Goal: Information Seeking & Learning: Check status

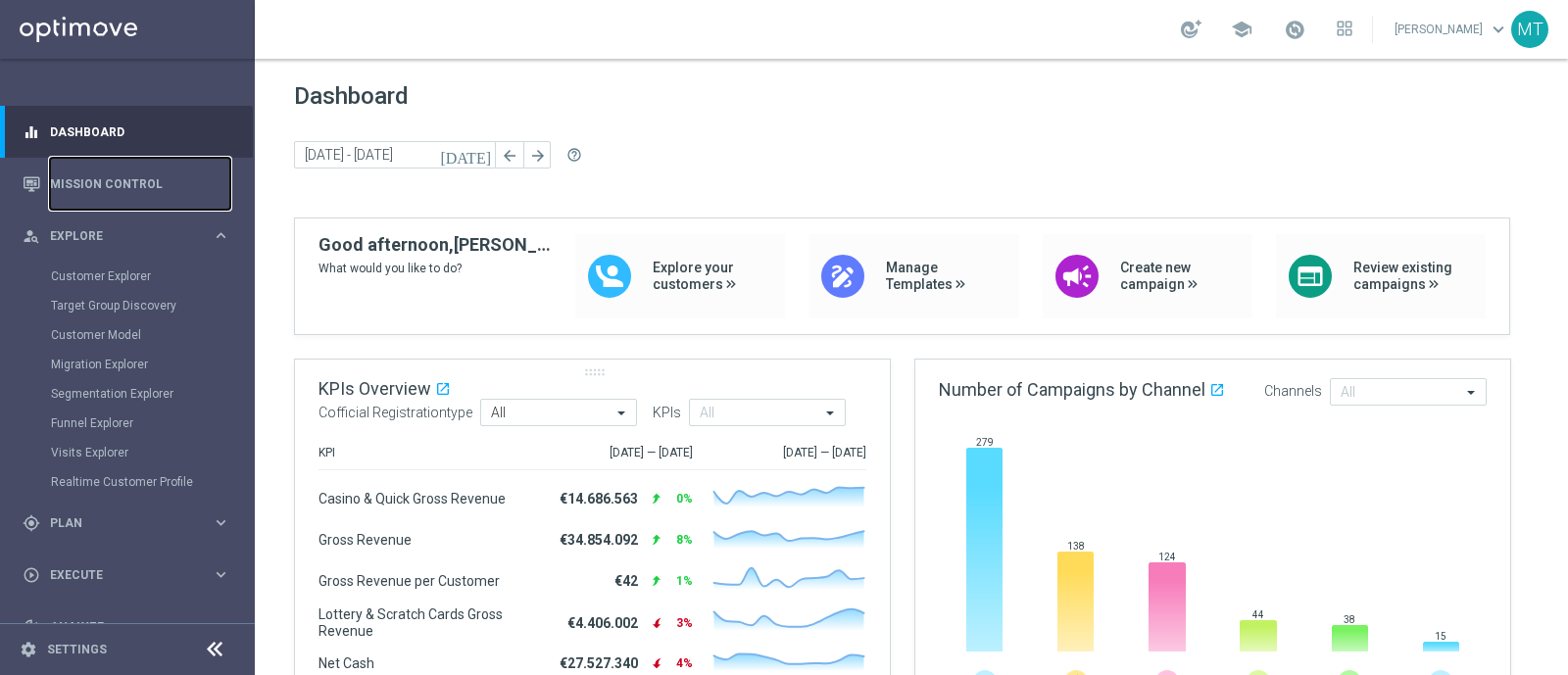
drag, startPoint x: 0, startPoint y: 0, endPoint x: 472, endPoint y: 375, distance: 603.4
click at [132, 189] on link "Mission Control" at bounding box center [140, 184] width 180 height 52
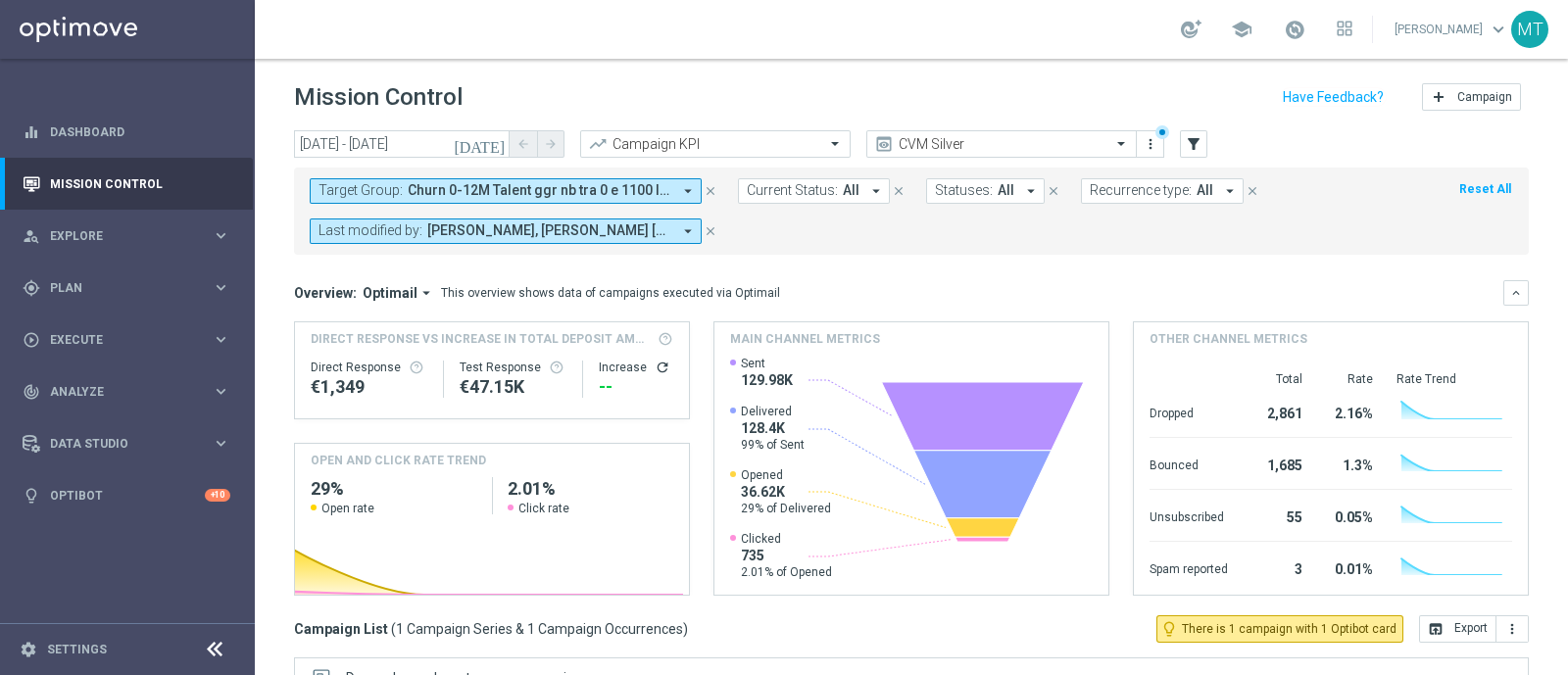
click at [500, 194] on span "Churn 0-12M Talent ggr nb tra 0 e 1100 lftime NO Casino" at bounding box center [540, 190] width 264 height 17
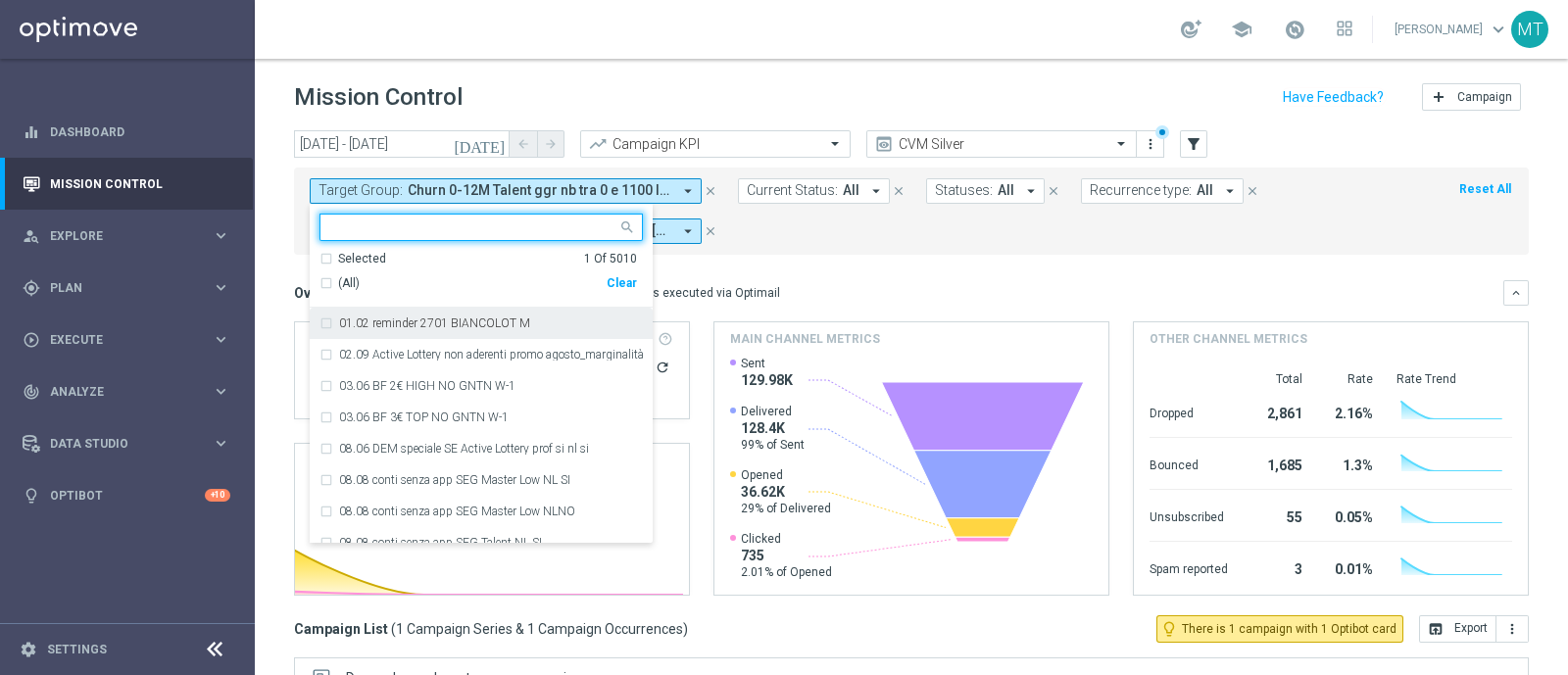
click at [334, 286] on div "(All)" at bounding box center [463, 283] width 287 height 17
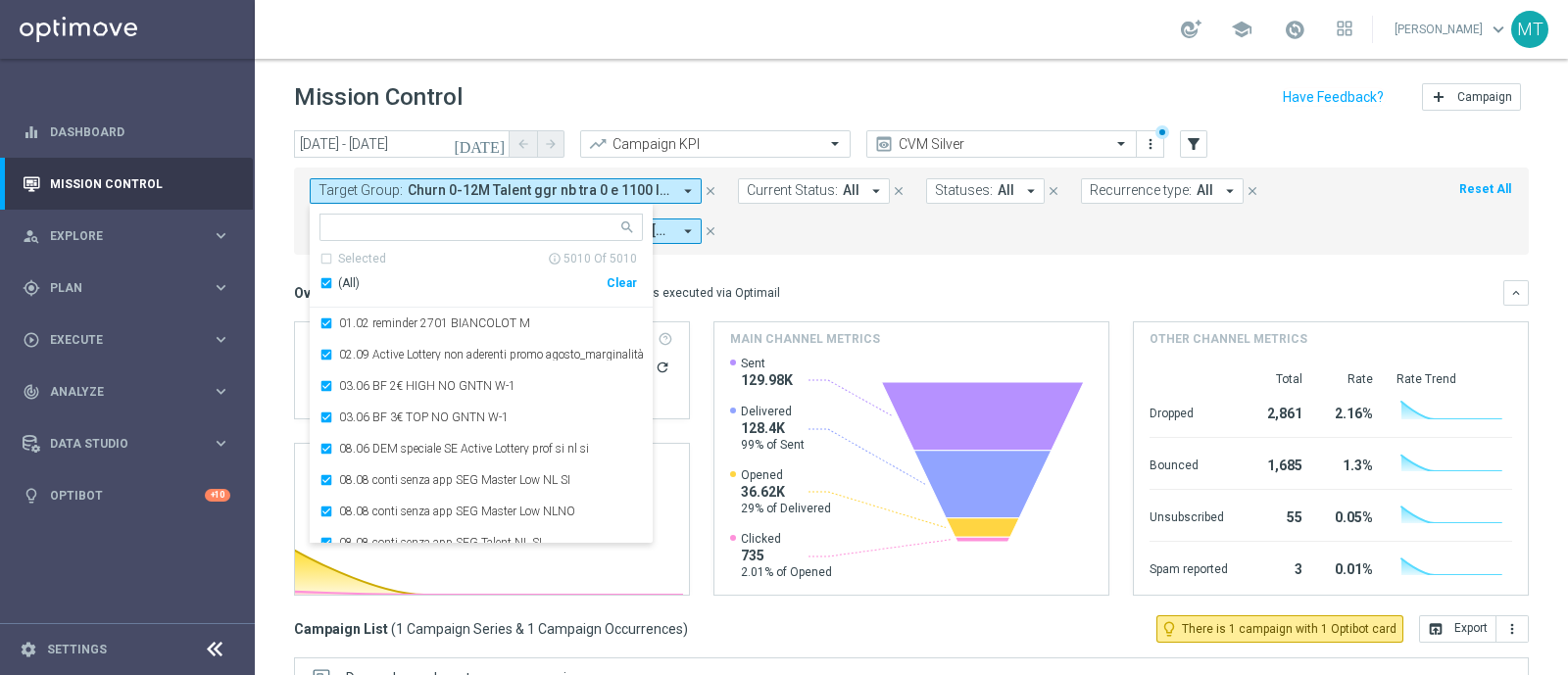
click at [319, 278] on div "Selected info_outline 5010 Of 5010 (All) Clear" at bounding box center [481, 280] width 343 height 58
click at [329, 286] on div "(All)" at bounding box center [463, 283] width 287 height 17
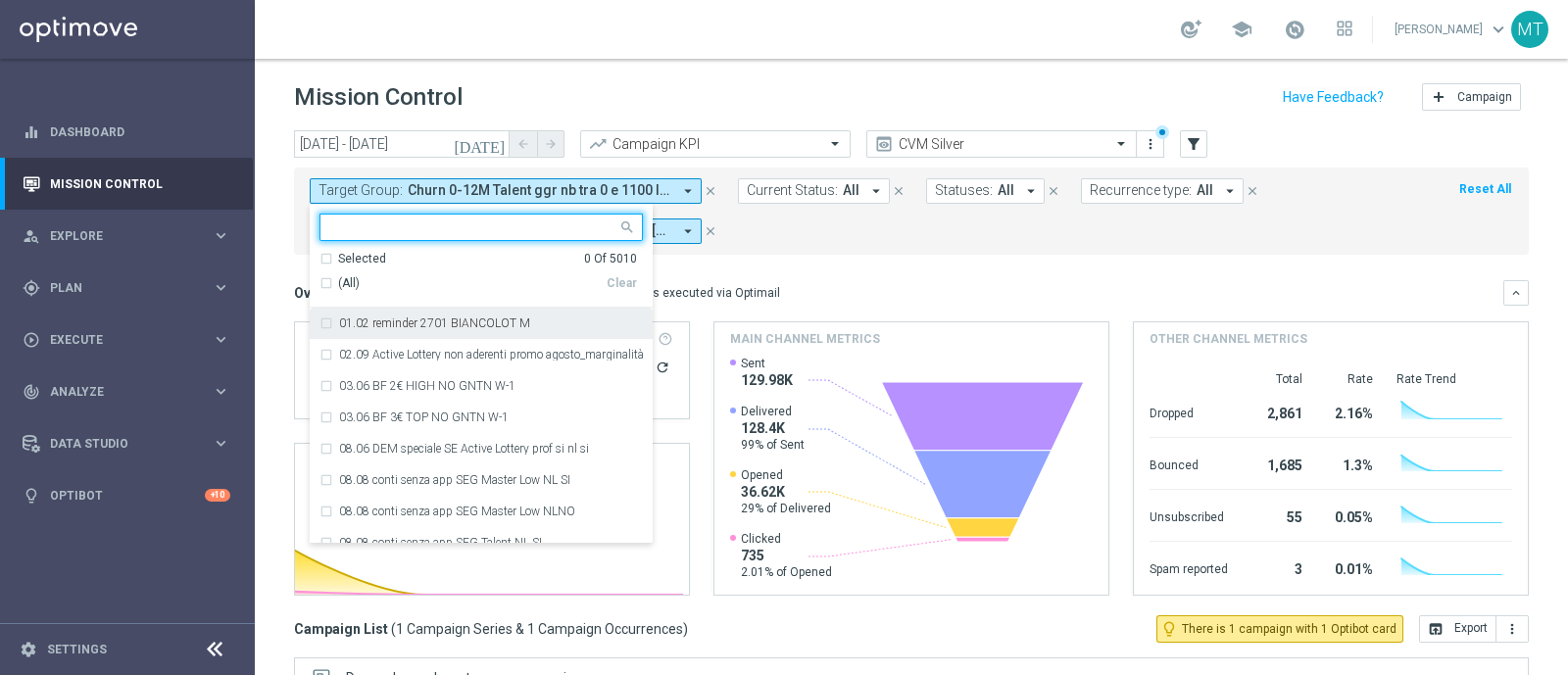
click at [373, 223] on input "text" at bounding box center [473, 228] width 287 height 17
paste input "Churn 0-12M Talent ggr nb > 1100 lftime NO Casino TOP 20K"
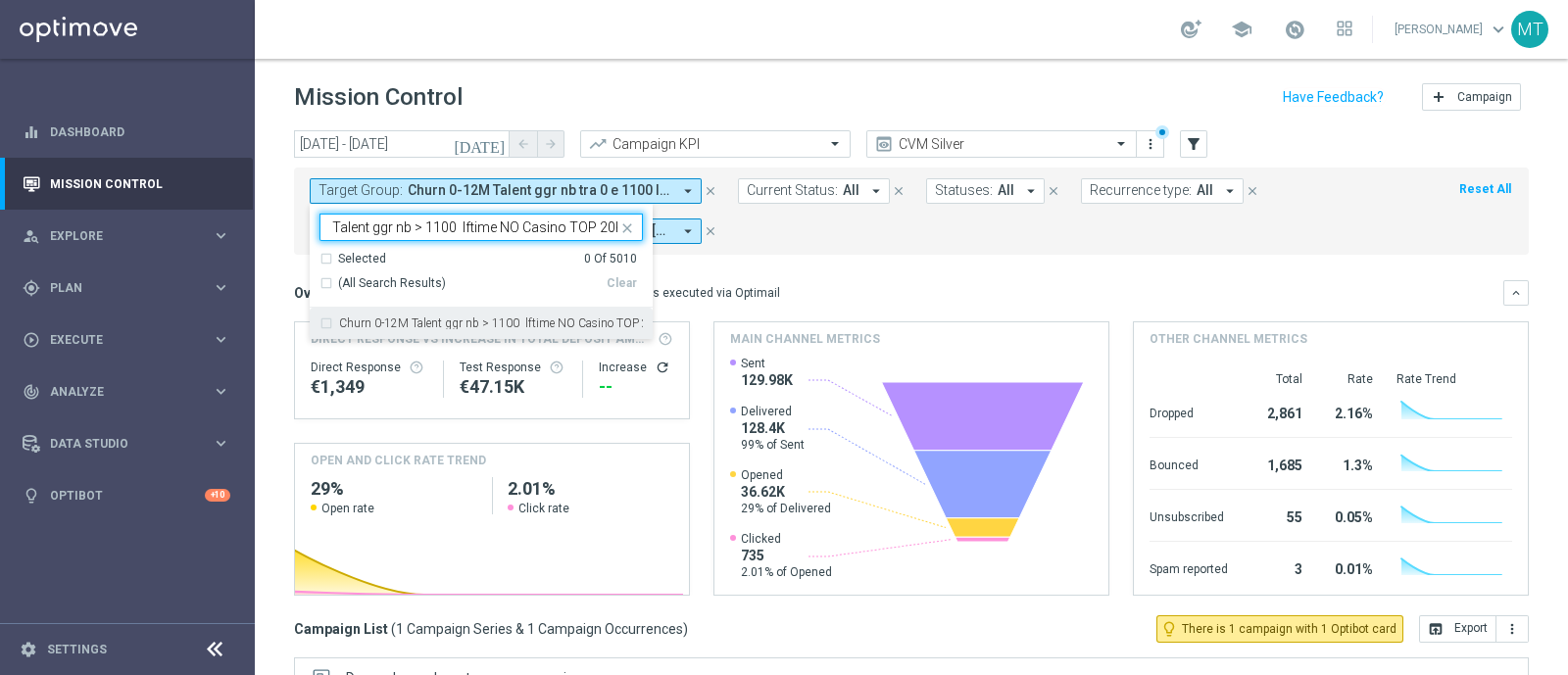
click at [419, 321] on label "Churn 0-12M Talent ggr nb > 1100 lftime NO Casino TOP 20K" at bounding box center [491, 324] width 304 height 12
type input "Churn 0-12M Talent ggr nb > 1100 lftime NO Casino TOP 20K"
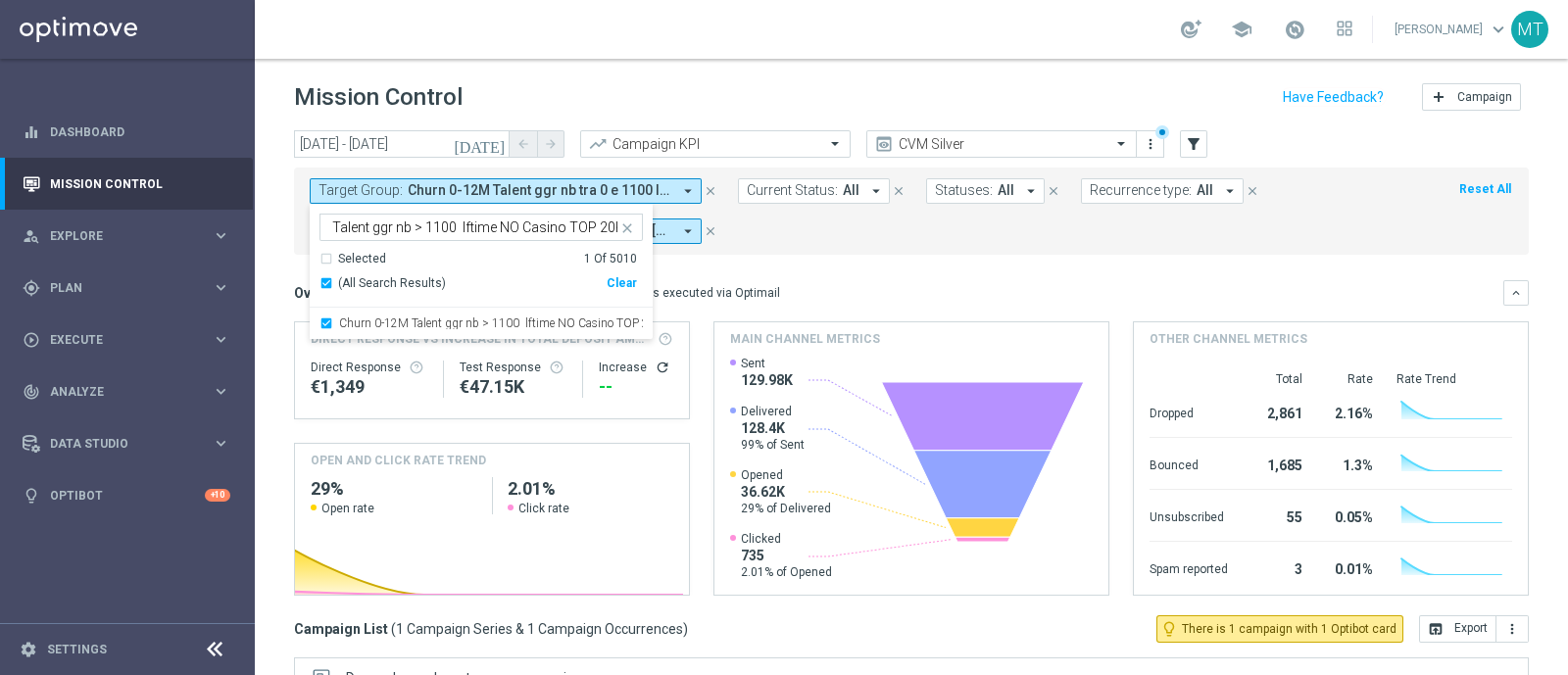
scroll to position [0, 0]
click at [785, 260] on mini-dashboard "Overview: Optimail arrow_drop_down This overview shows data of campaigns execut…" at bounding box center [911, 435] width 1235 height 361
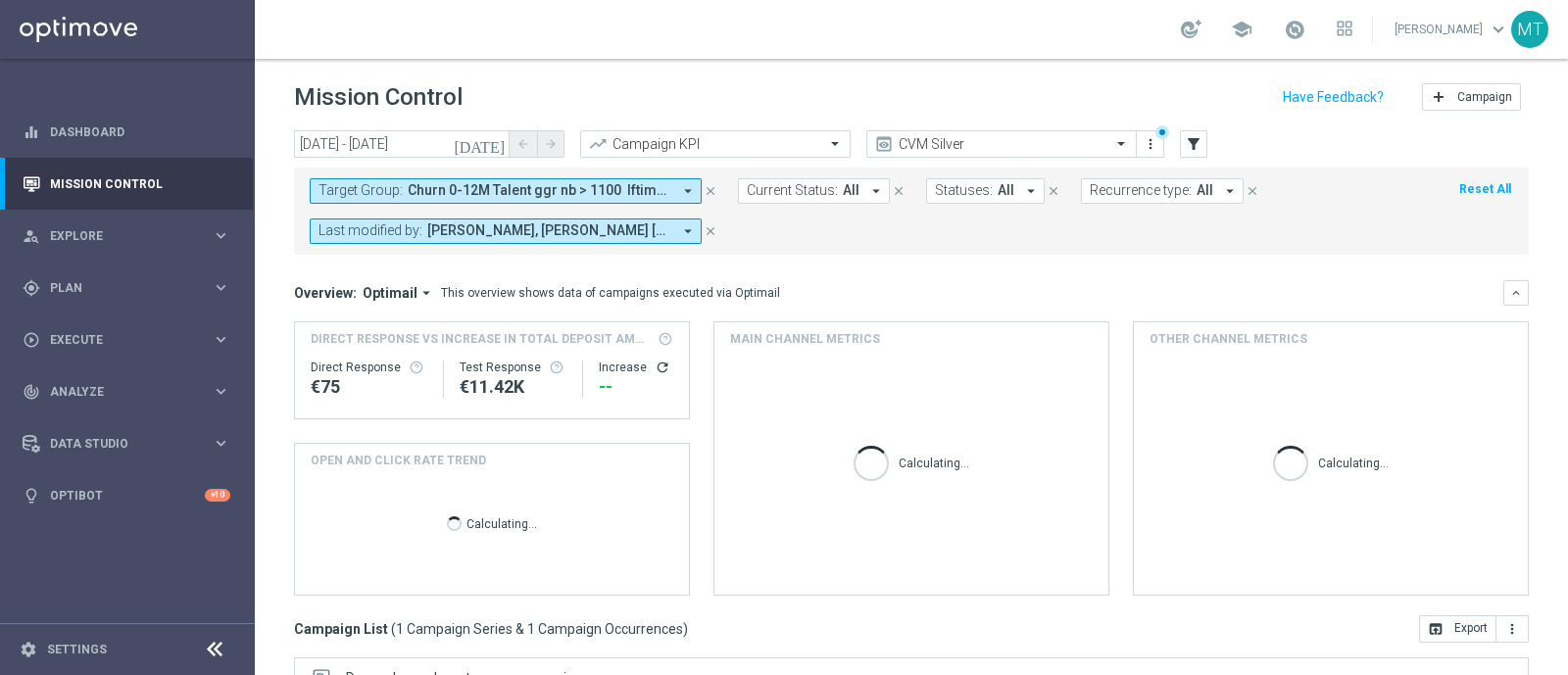
click at [495, 145] on icon "[DATE]" at bounding box center [480, 144] width 53 height 18
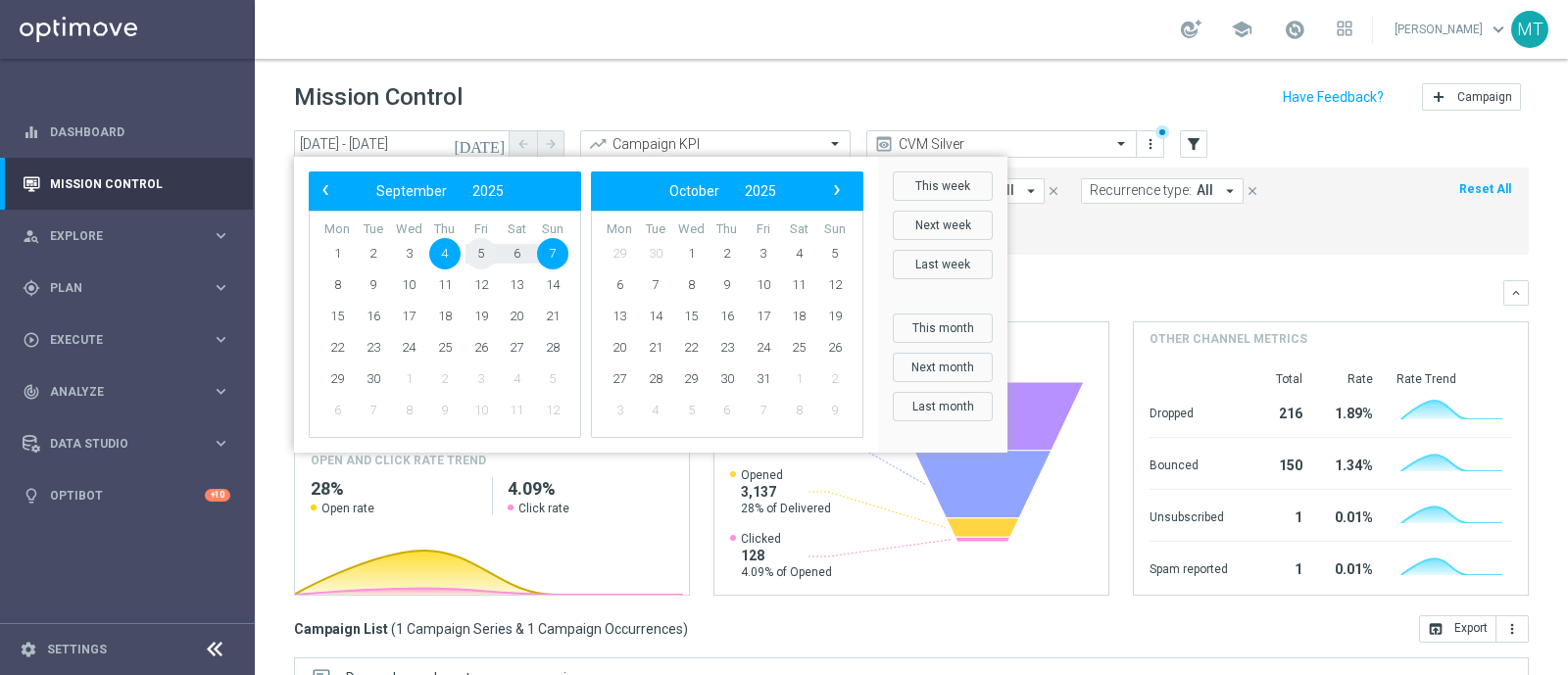
click at [486, 264] on span "5" at bounding box center [481, 253] width 31 height 31
click at [558, 252] on span "7" at bounding box center [552, 253] width 31 height 31
type input "[DATE] - [DATE]"
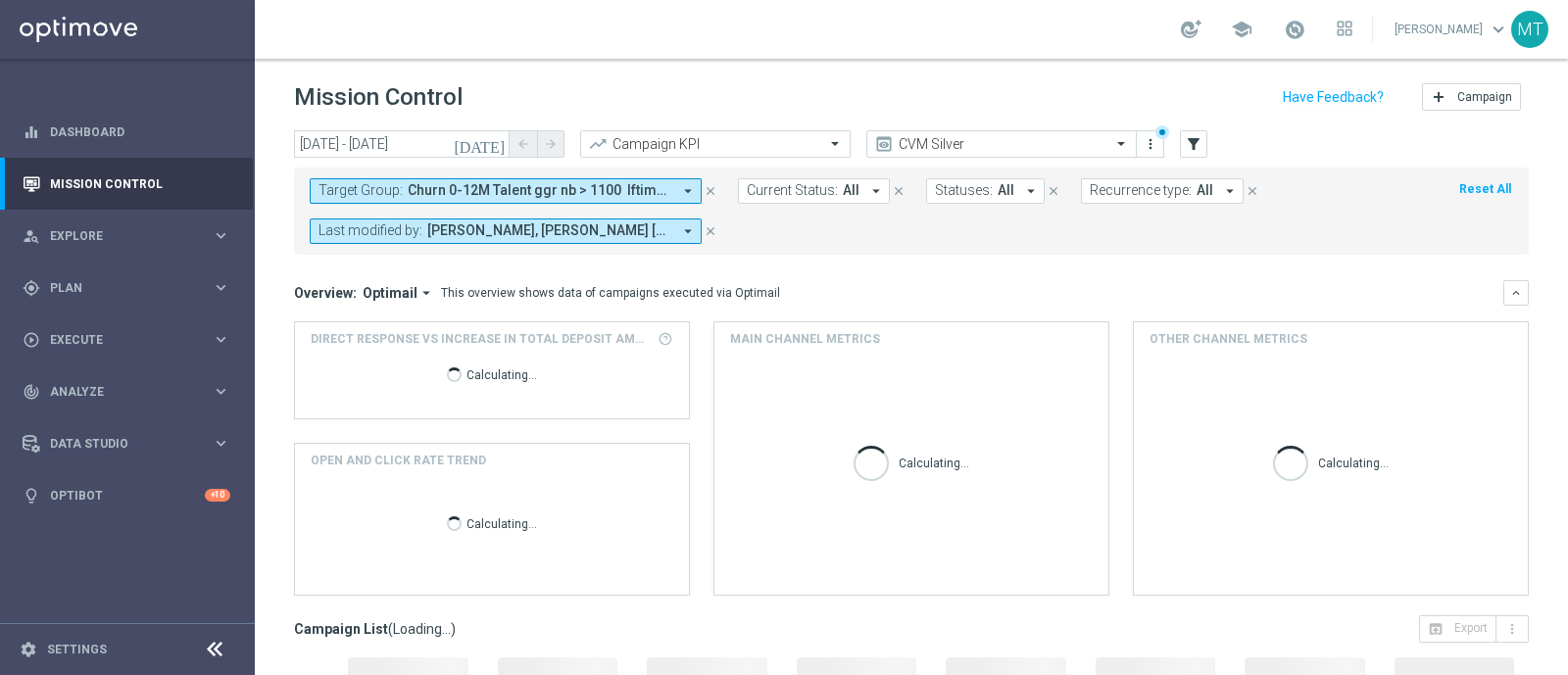
scroll to position [343, 0]
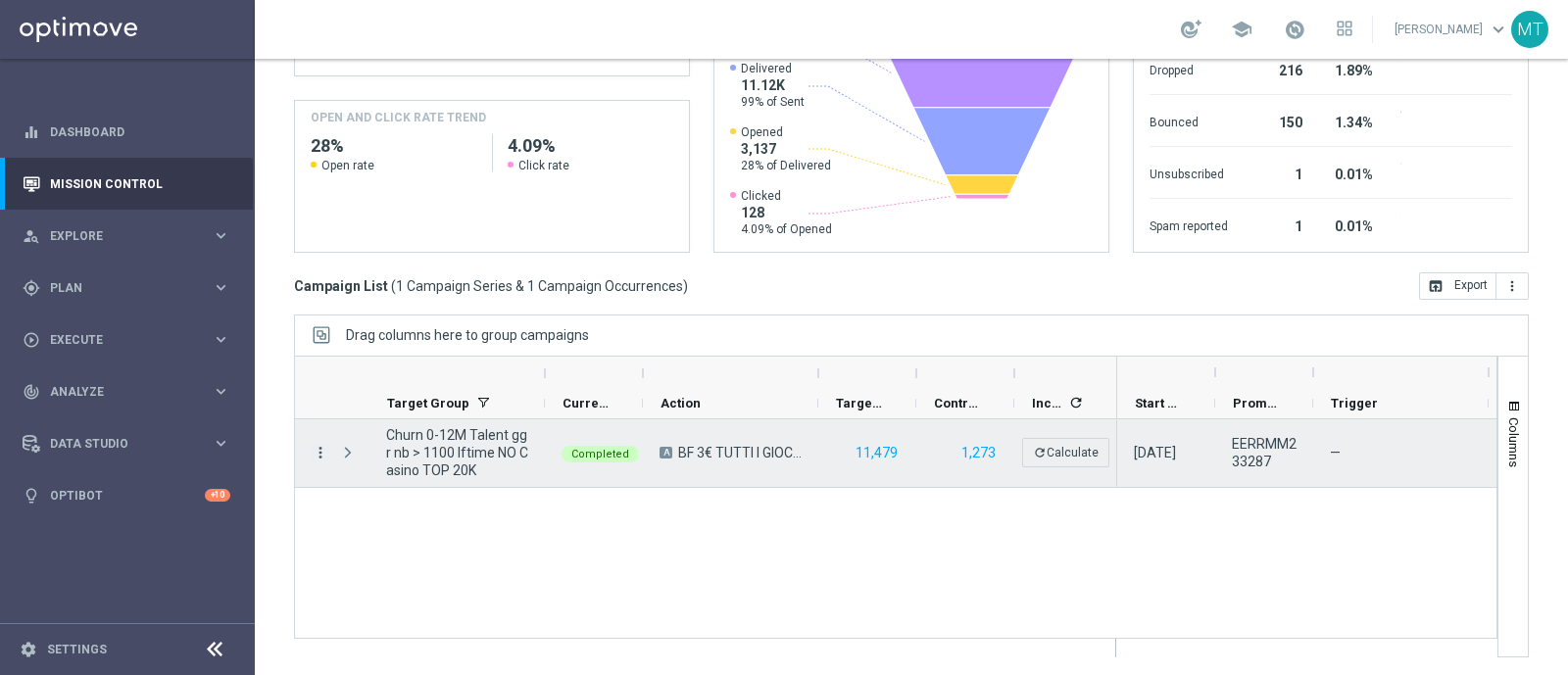
click at [320, 455] on icon "more_vert" at bounding box center [321, 453] width 18 height 18
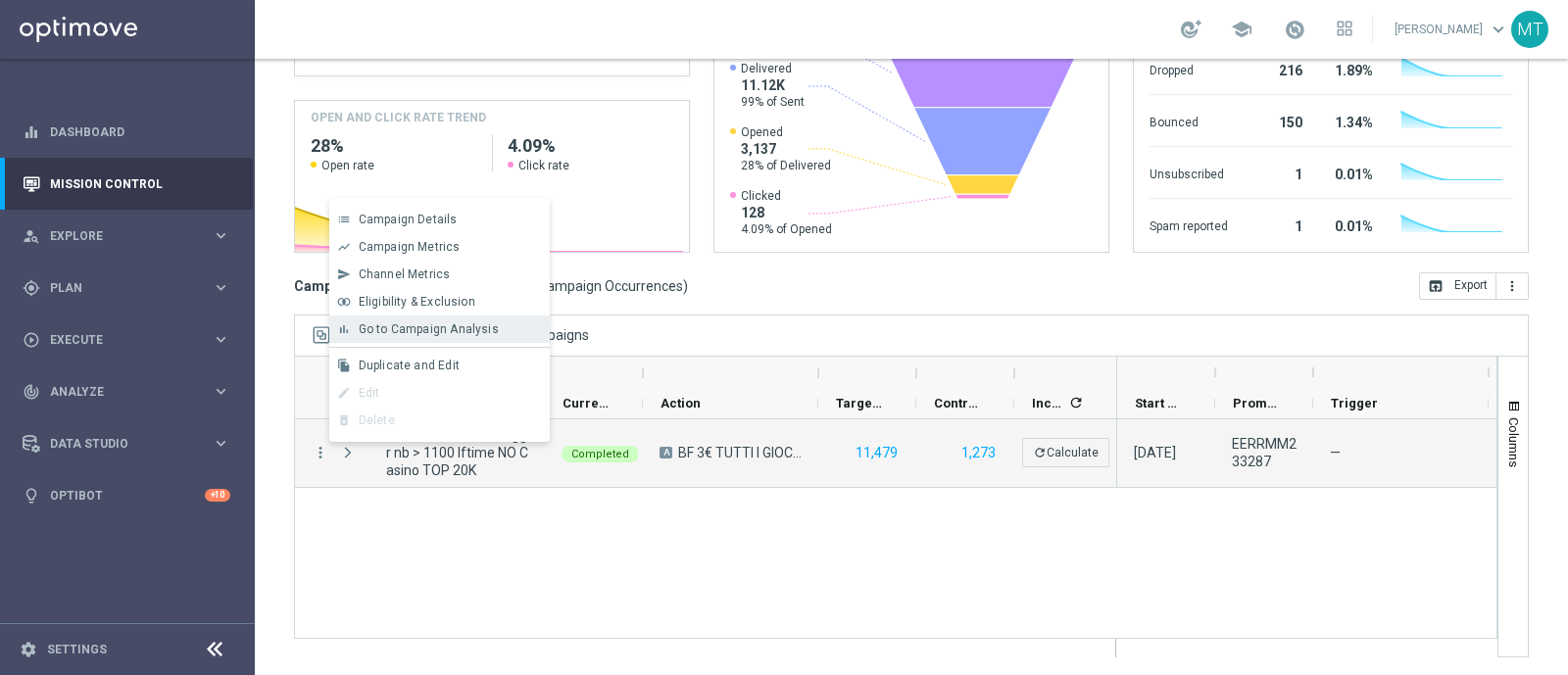
click at [456, 332] on span "Go to Campaign Analysis" at bounding box center [429, 329] width 140 height 14
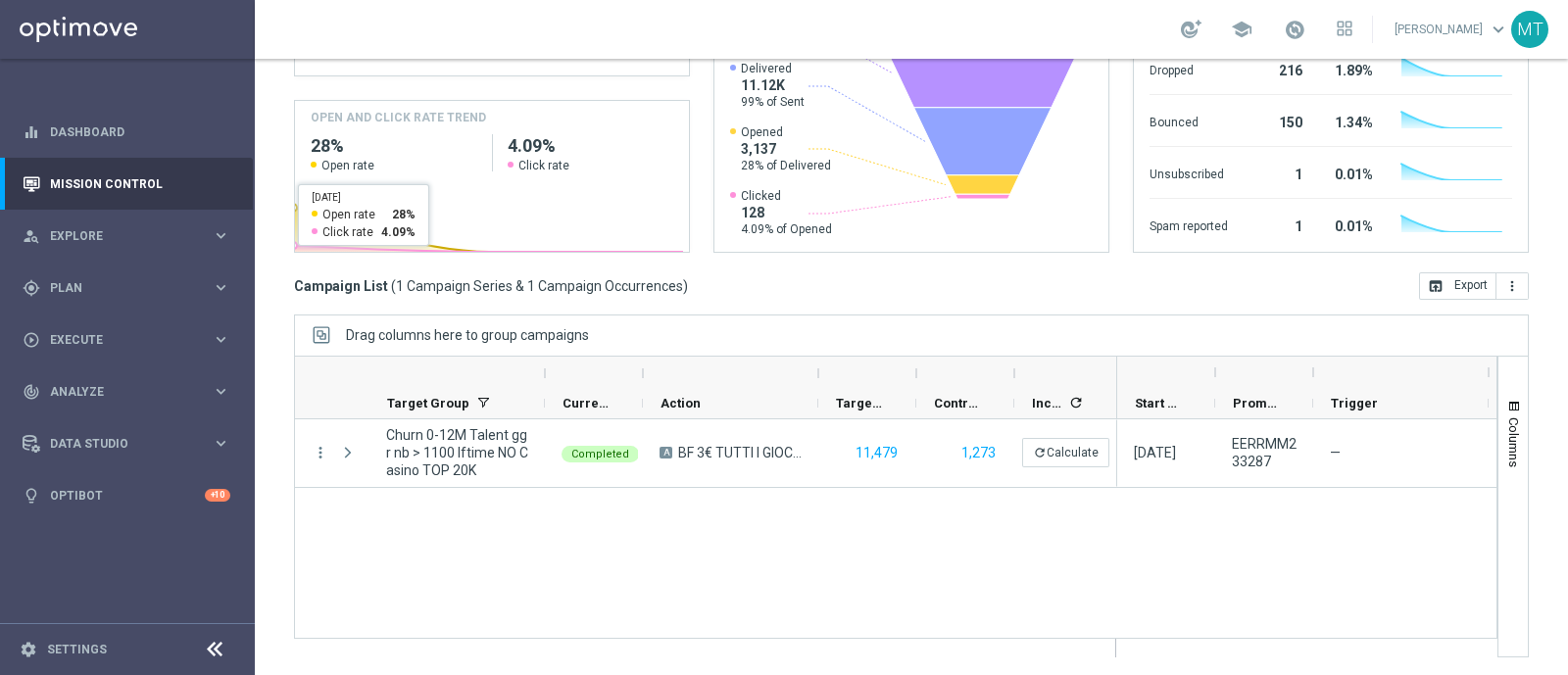
scroll to position [0, 0]
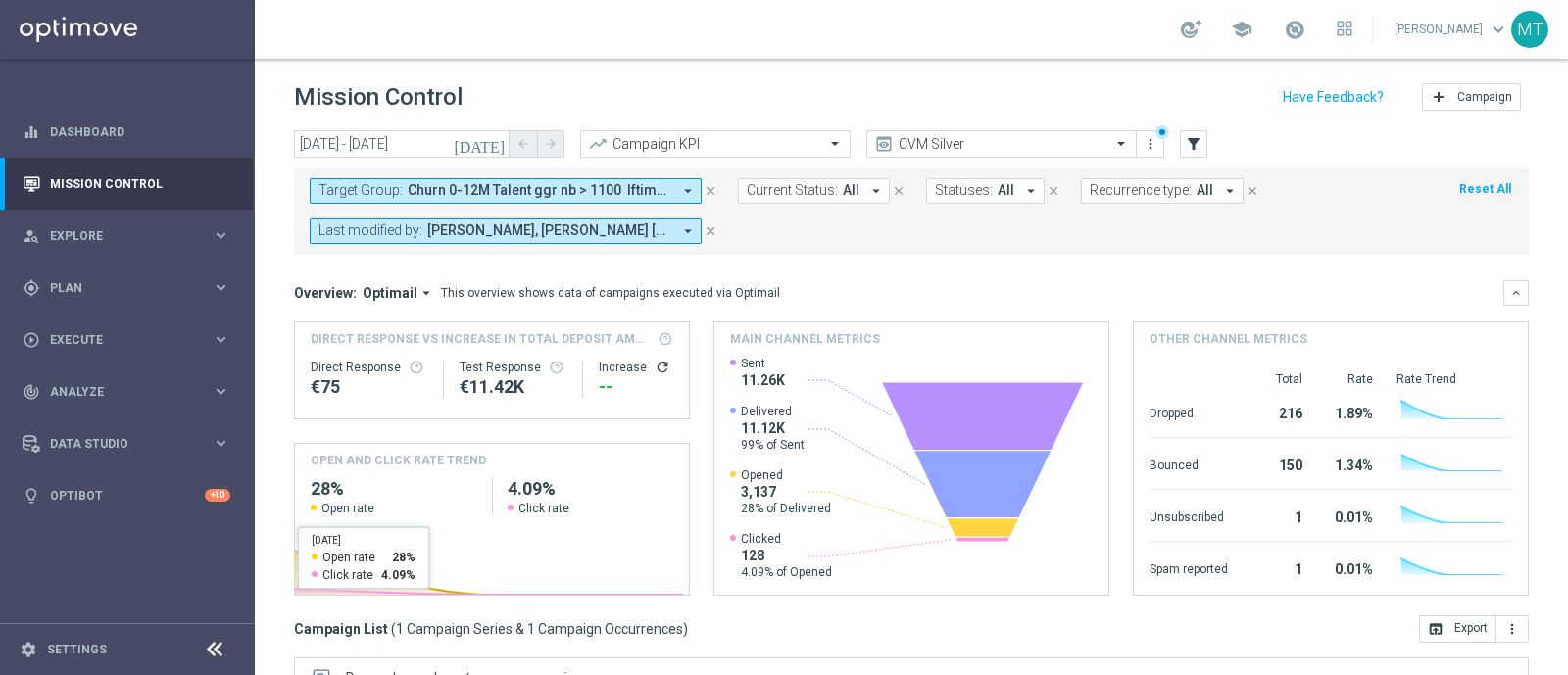
click at [365, 188] on span "Target Group:" at bounding box center [361, 190] width 84 height 17
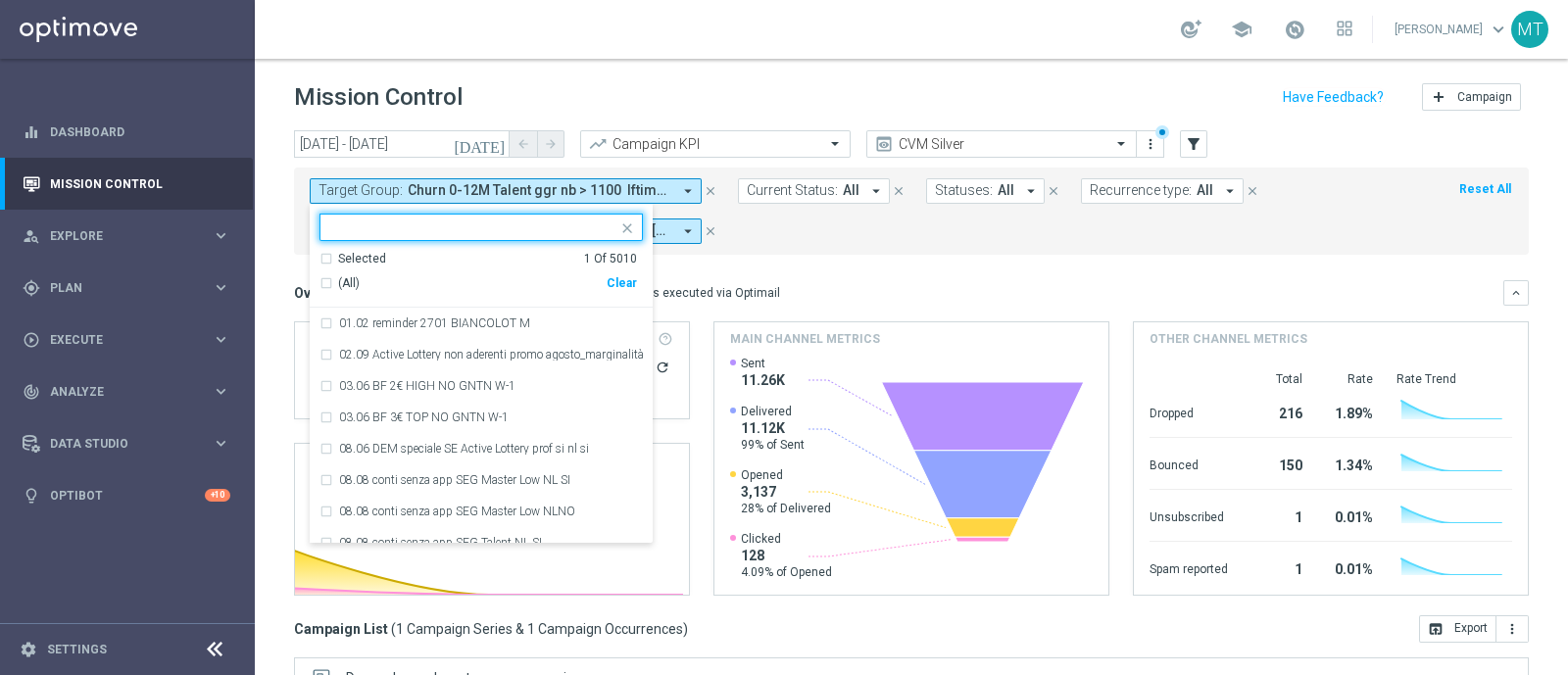
click at [328, 280] on div "(All)" at bounding box center [463, 283] width 287 height 17
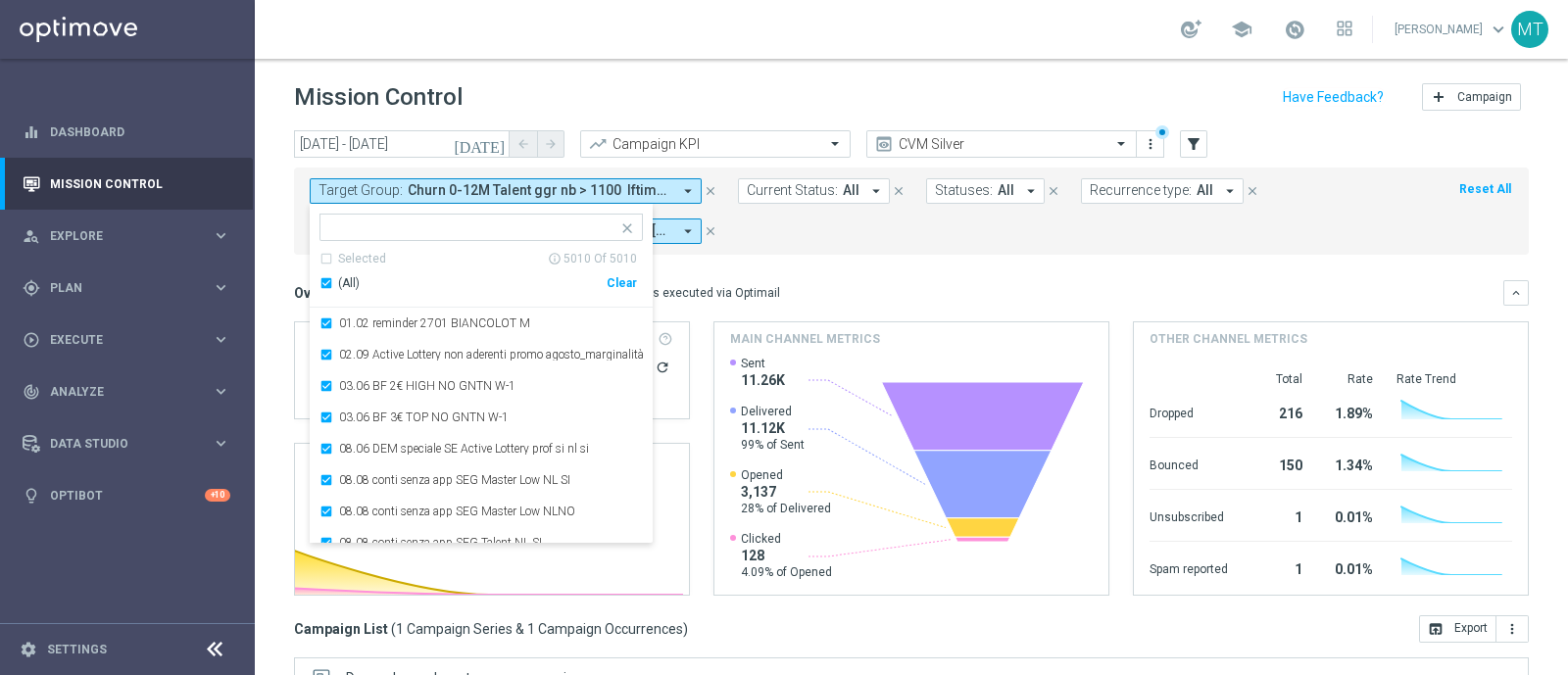
click at [328, 280] on div "(All)" at bounding box center [463, 283] width 287 height 17
click at [361, 240] on ng-select "Selected 0 Of 5010 (All) Clear 01.02 reminder 2701 BIANCOLOT M 02.09 Active Lot…" at bounding box center [481, 379] width 343 height 330
click at [360, 237] on div at bounding box center [472, 230] width 290 height 20
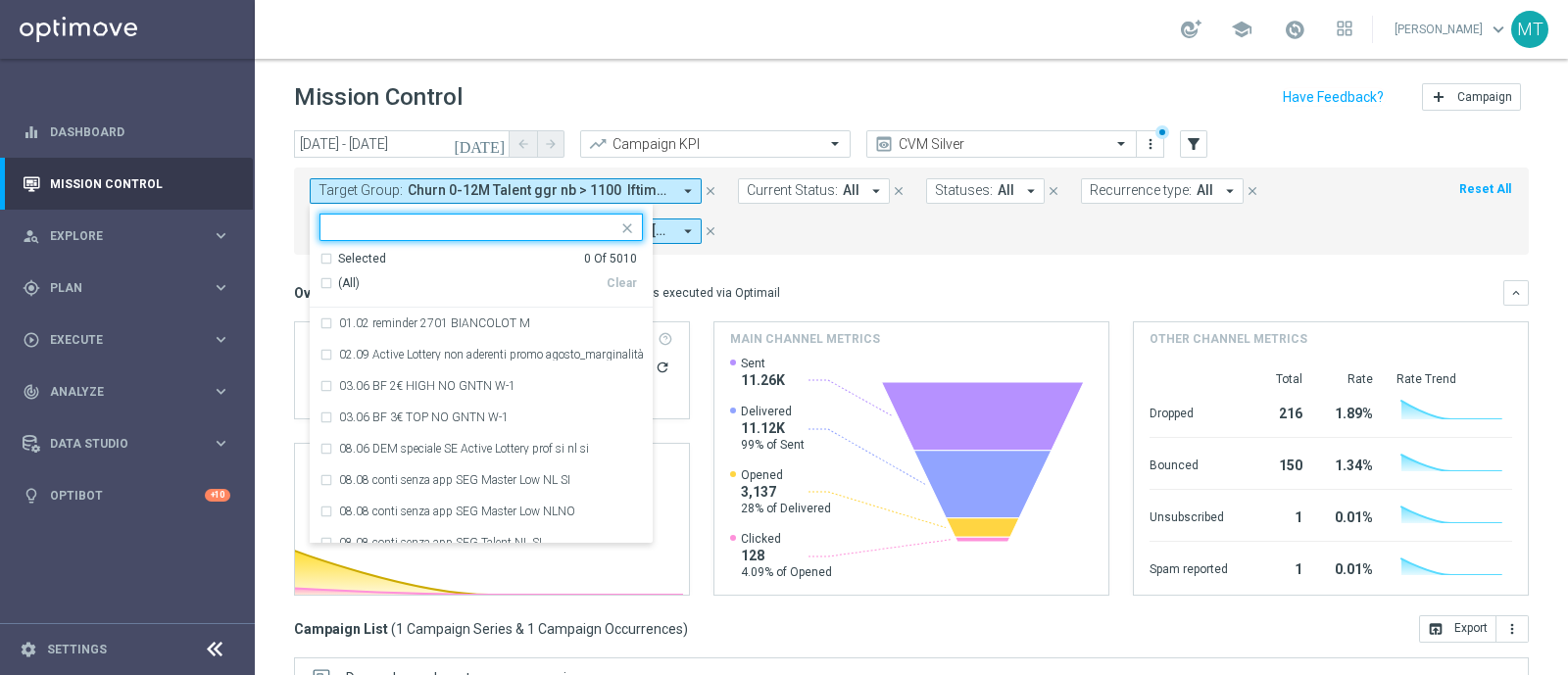
paste input "Talent 1st betting mpp lm ggr casino l3m > 0"
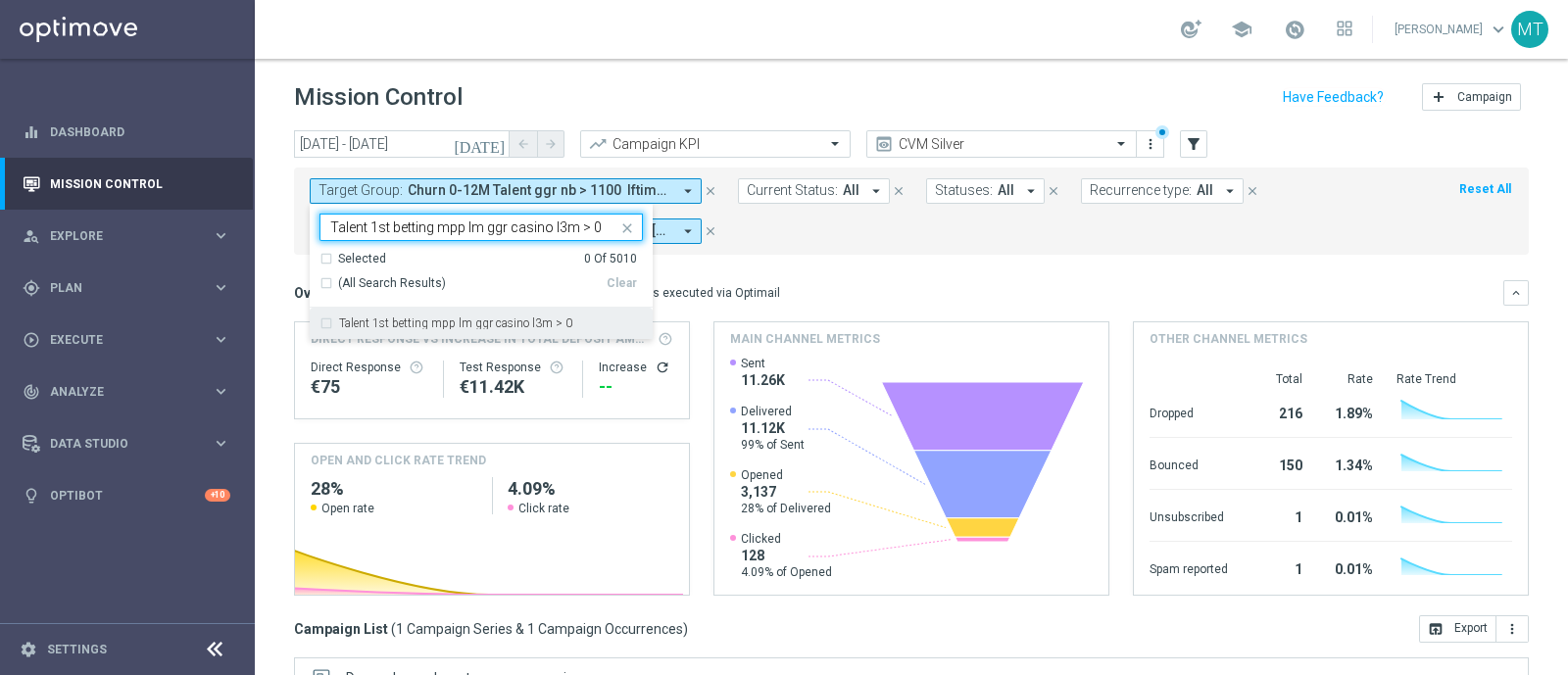
click at [483, 324] on label "Talent 1st betting mpp lm ggr casino l3m > 0" at bounding box center [455, 324] width 233 height 12
type input "Talent 1st betting mpp lm ggr casino l3m > 0"
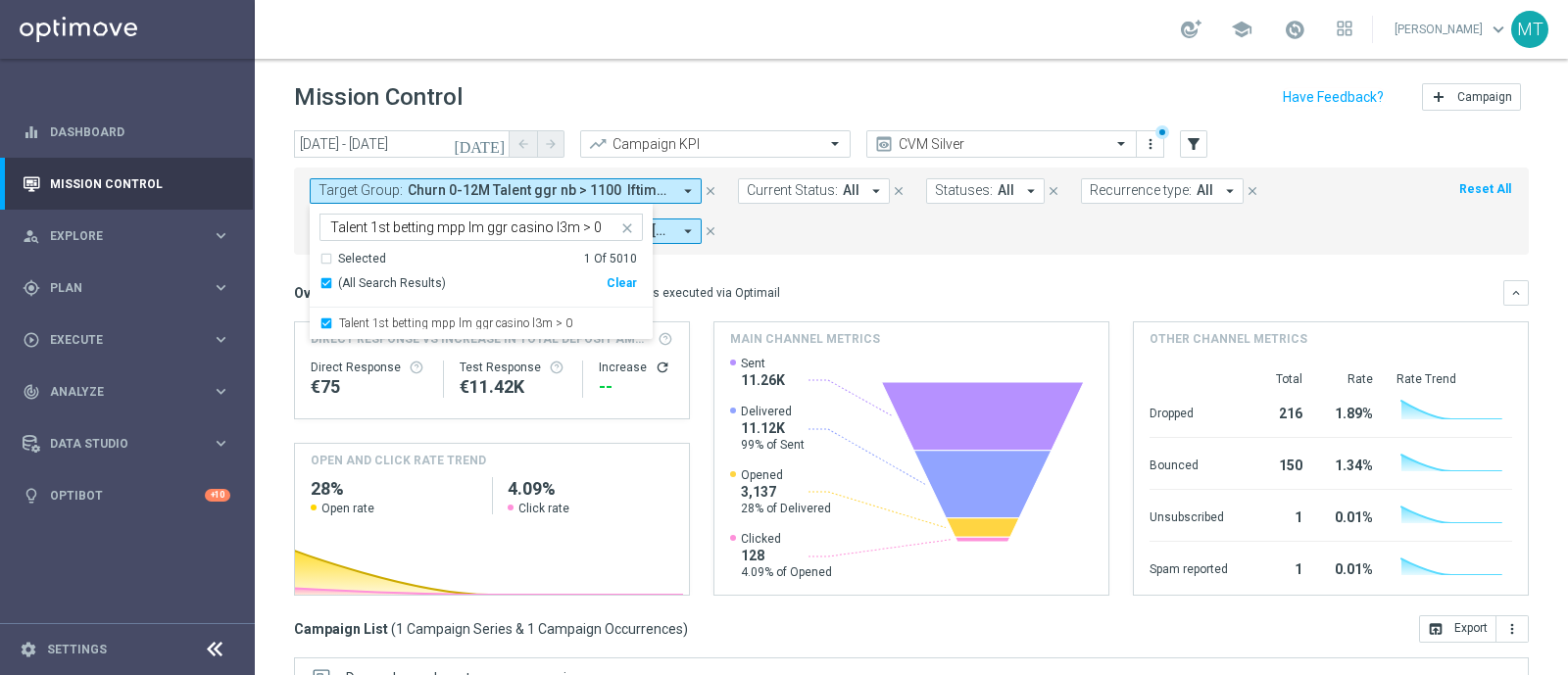
click at [884, 257] on mini-dashboard "Overview: Optimail arrow_drop_down This overview shows data of campaigns execut…" at bounding box center [911, 435] width 1235 height 361
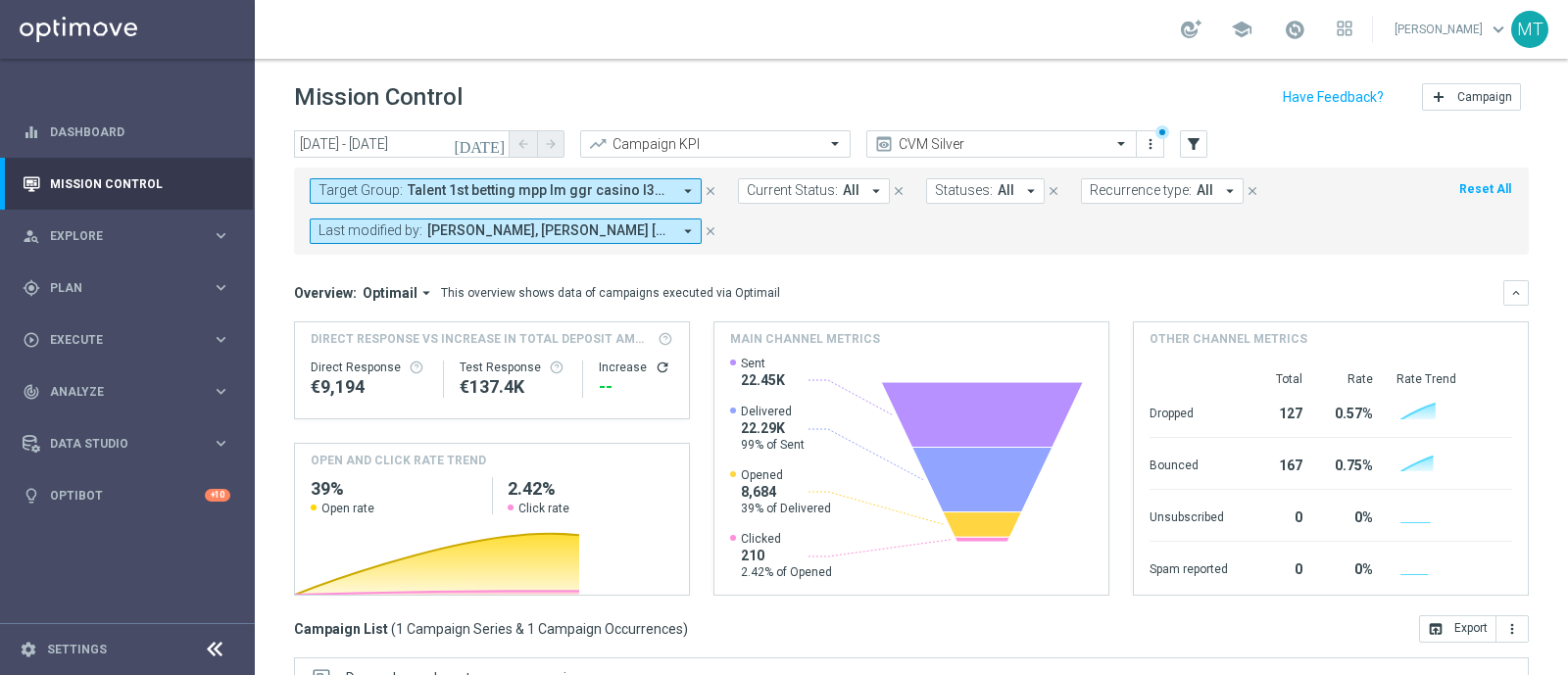
click at [497, 149] on icon "[DATE]" at bounding box center [480, 144] width 53 height 18
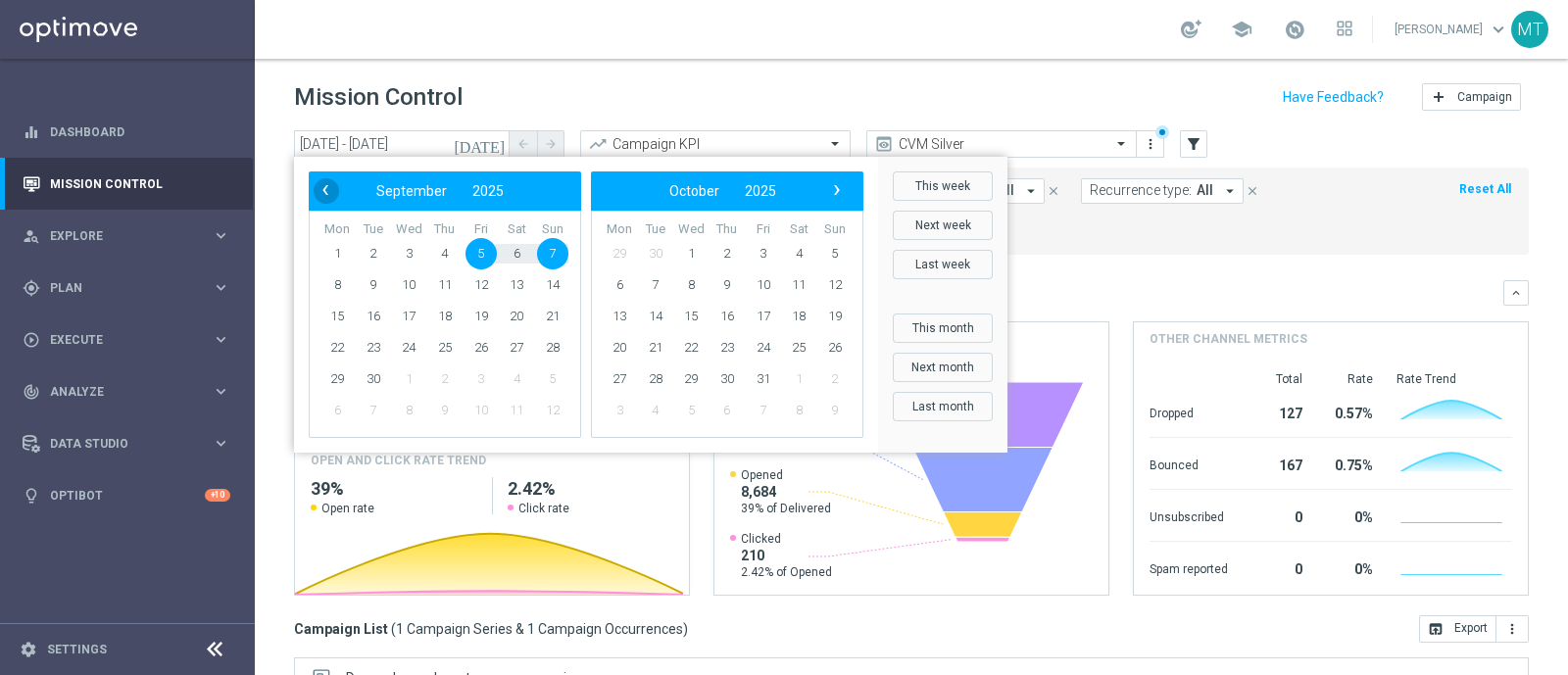
click at [327, 183] on span "‹" at bounding box center [325, 189] width 25 height 25
click at [517, 374] on span "30" at bounding box center [516, 379] width 31 height 31
click at [761, 257] on span "5" at bounding box center [763, 253] width 31 height 31
type input "[DATE] - [DATE]"
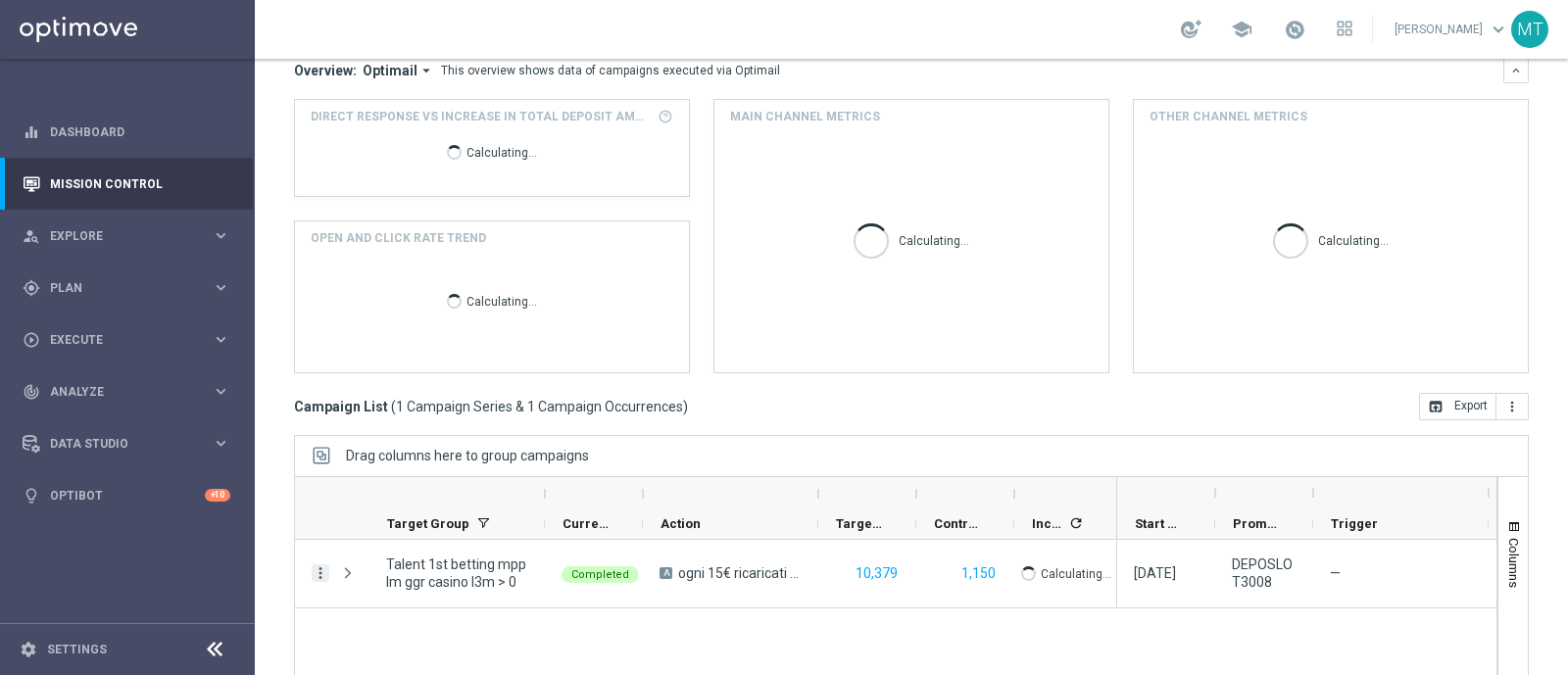
scroll to position [224, 0]
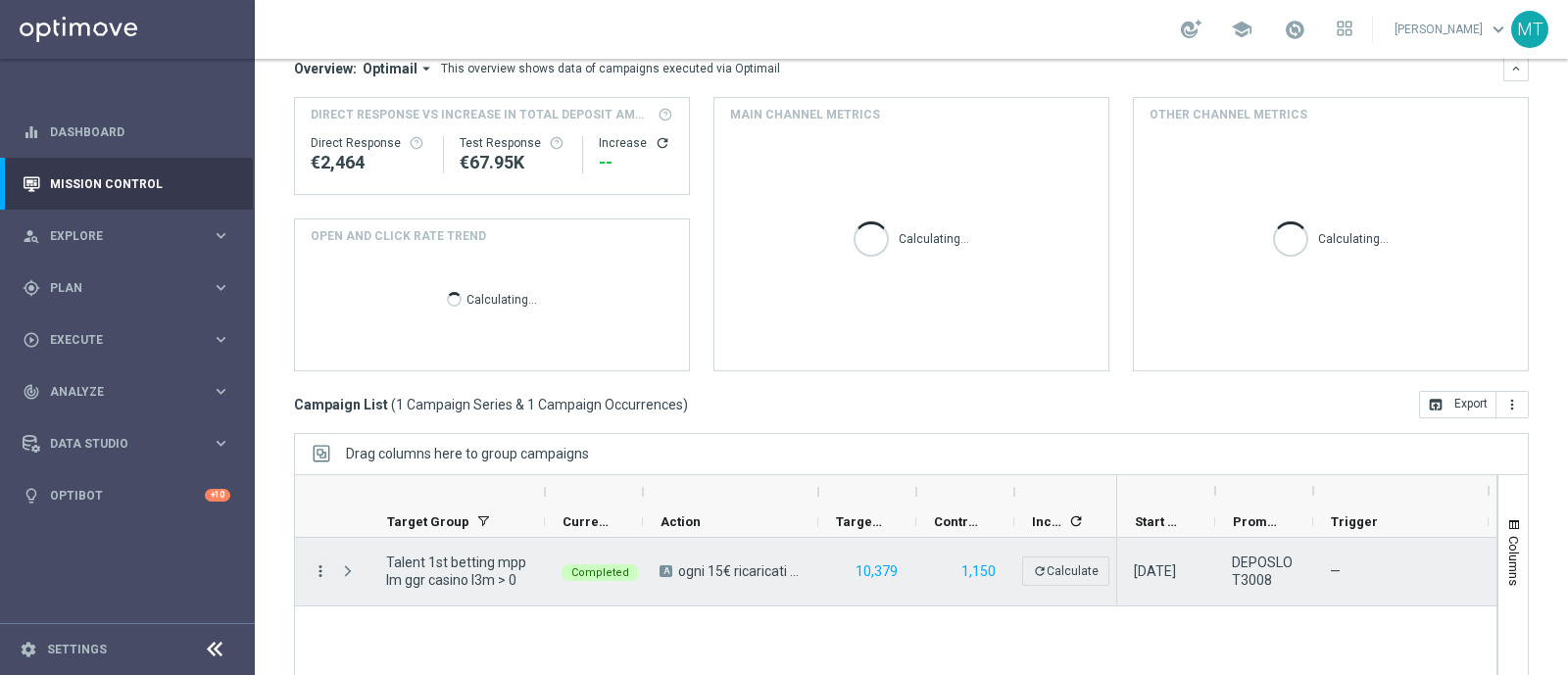
click at [325, 576] on icon "more_vert" at bounding box center [321, 572] width 18 height 18
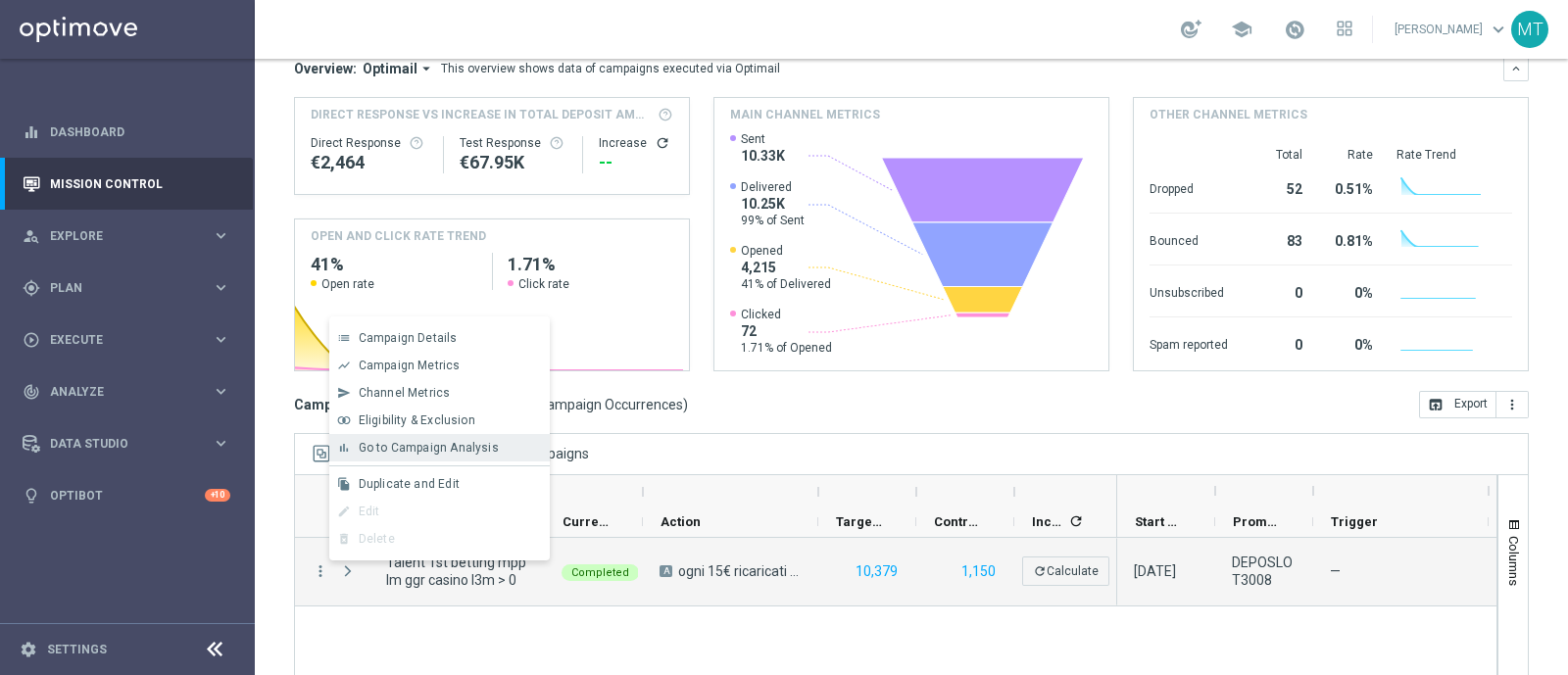
click at [397, 443] on span "Go to Campaign Analysis" at bounding box center [429, 448] width 140 height 14
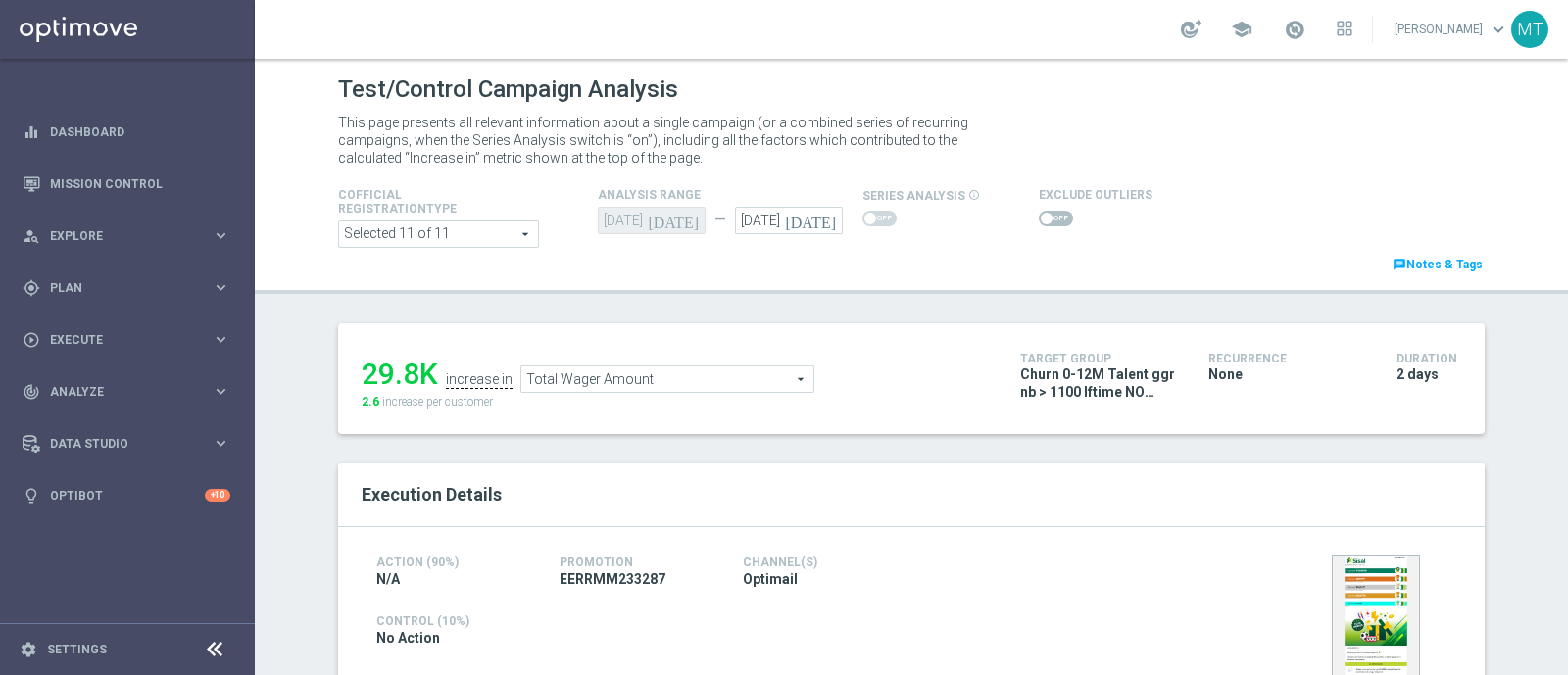
click at [817, 222] on icon "[DATE]" at bounding box center [814, 218] width 58 height 22
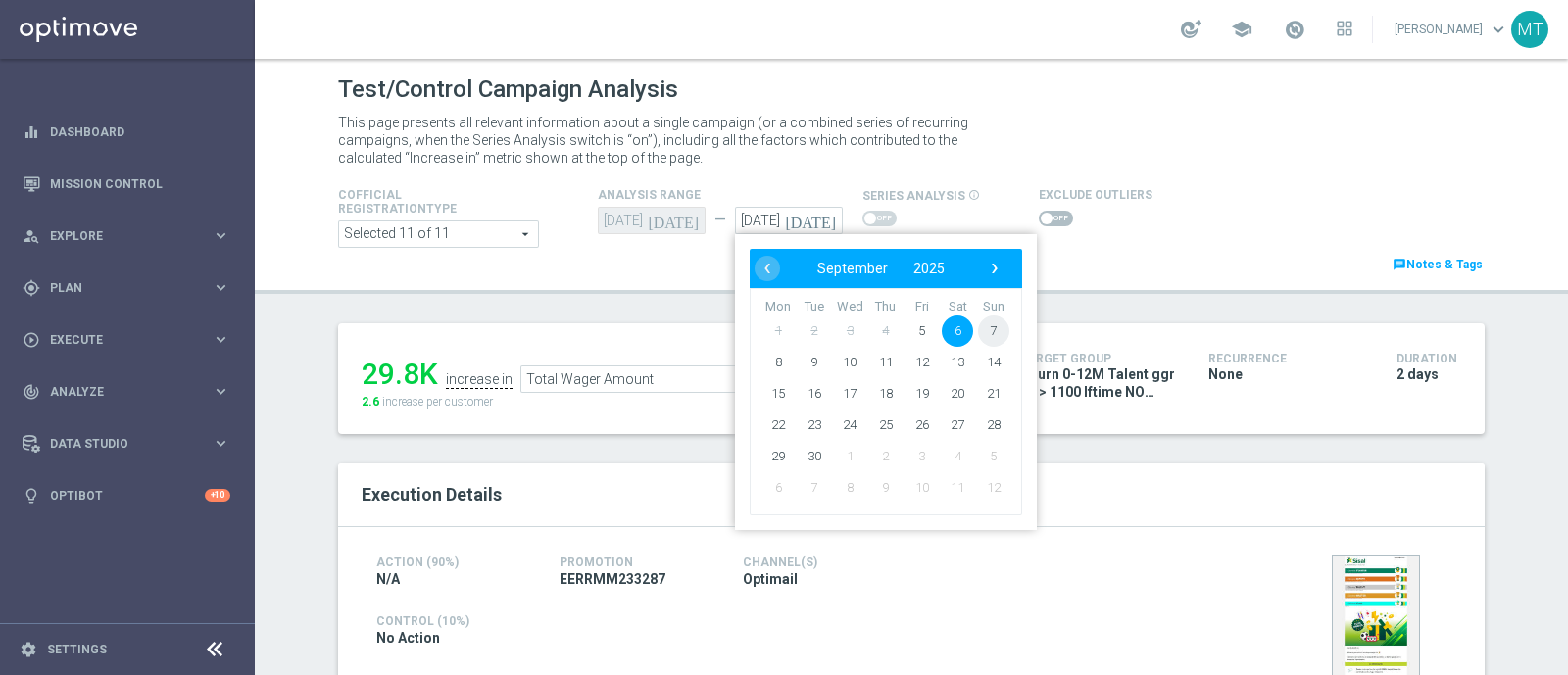
click at [982, 337] on span "7" at bounding box center [993, 331] width 31 height 31
type input "07 Sep 2025"
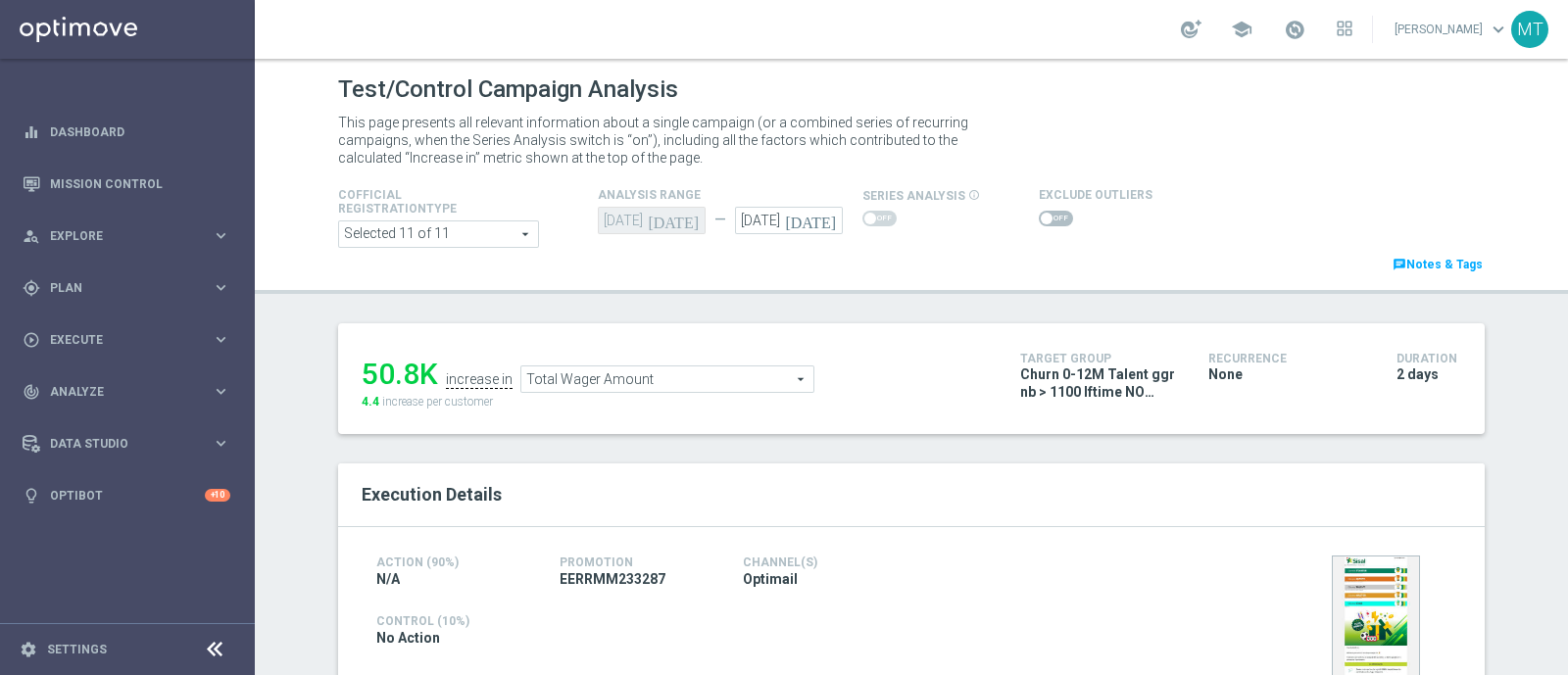
click at [722, 394] on div "50.8K increase in Total Wager Amount Total Wager Amount arrow_drop_down search …" at bounding box center [676, 379] width 629 height 64
click at [705, 382] on span "Total Wager Amount" at bounding box center [667, 379] width 292 height 25
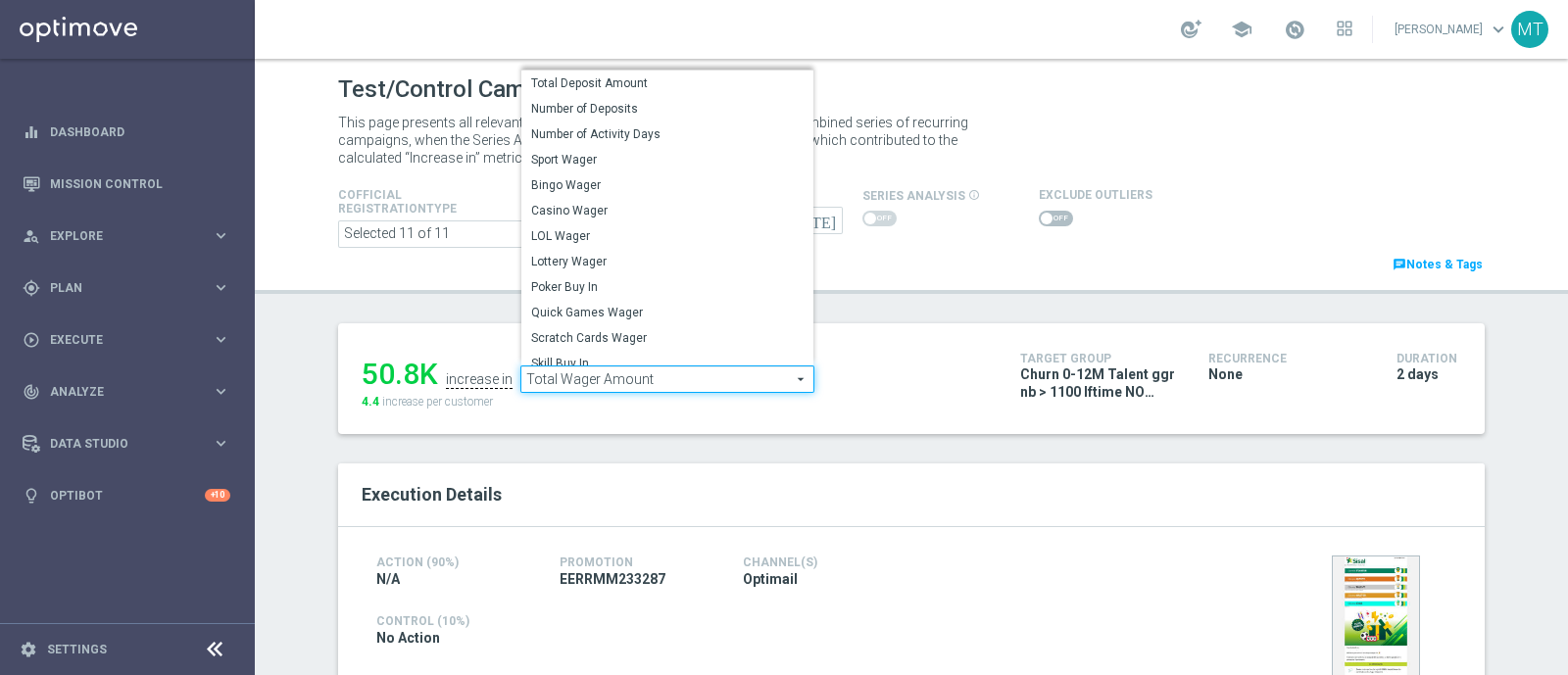
click at [643, 75] on span "Total Deposit Amount" at bounding box center [667, 83] width 272 height 16
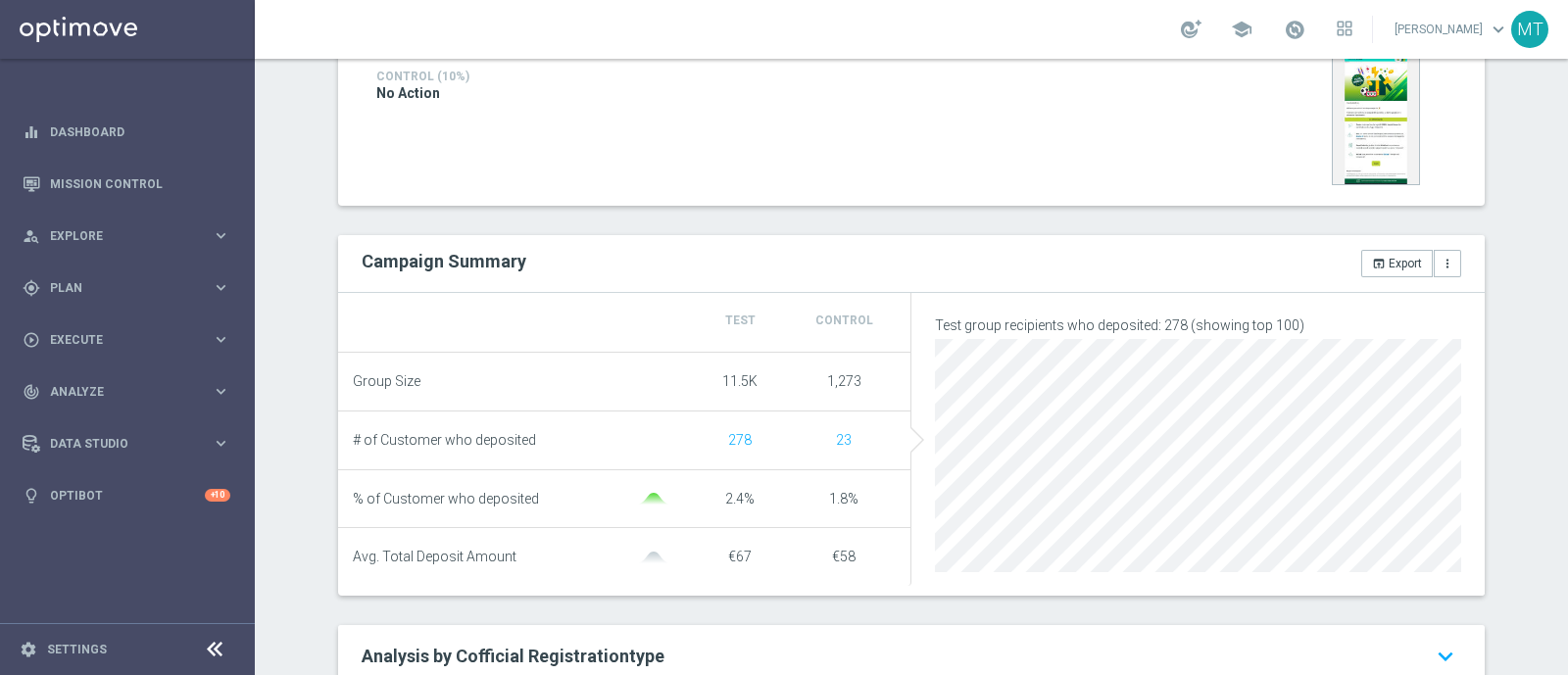
scroll to position [26, 0]
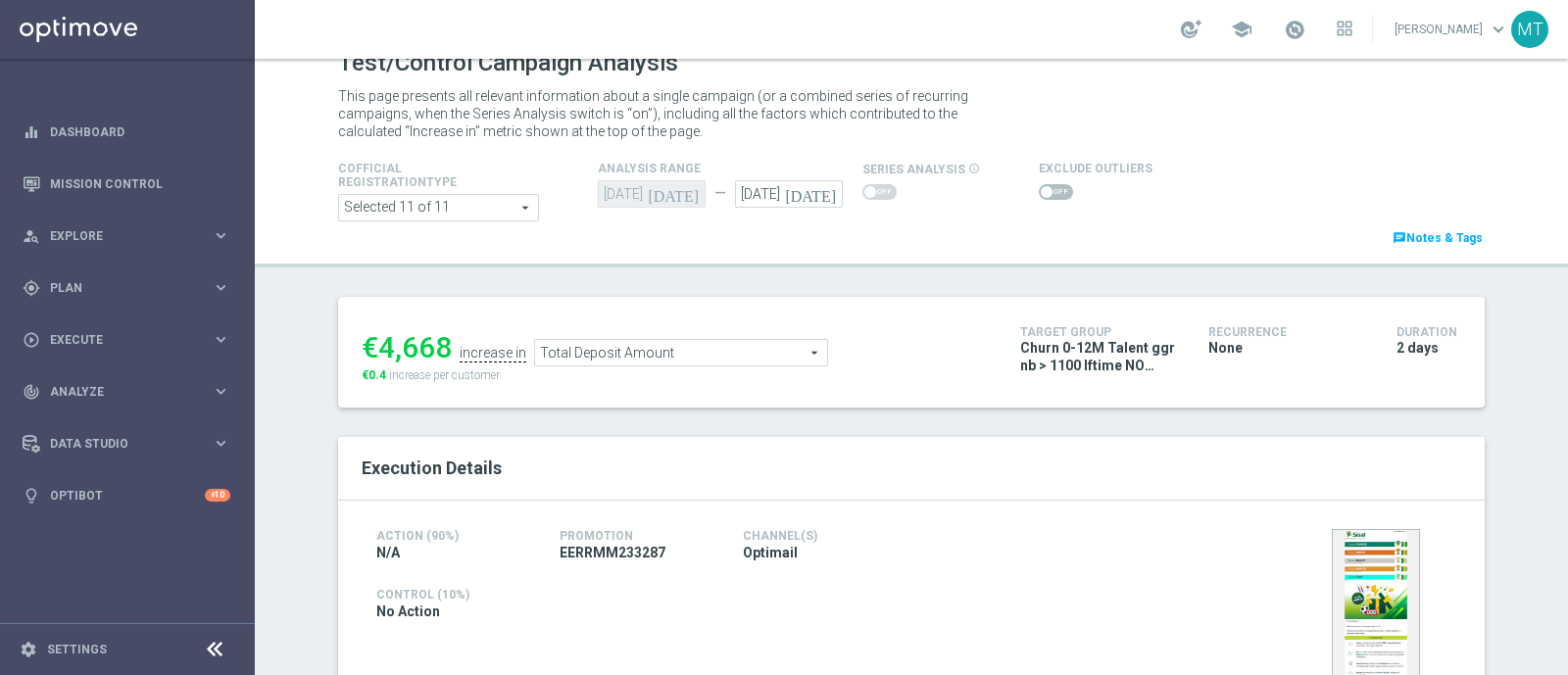
click at [763, 351] on span "Total Deposit Amount" at bounding box center [681, 352] width 292 height 25
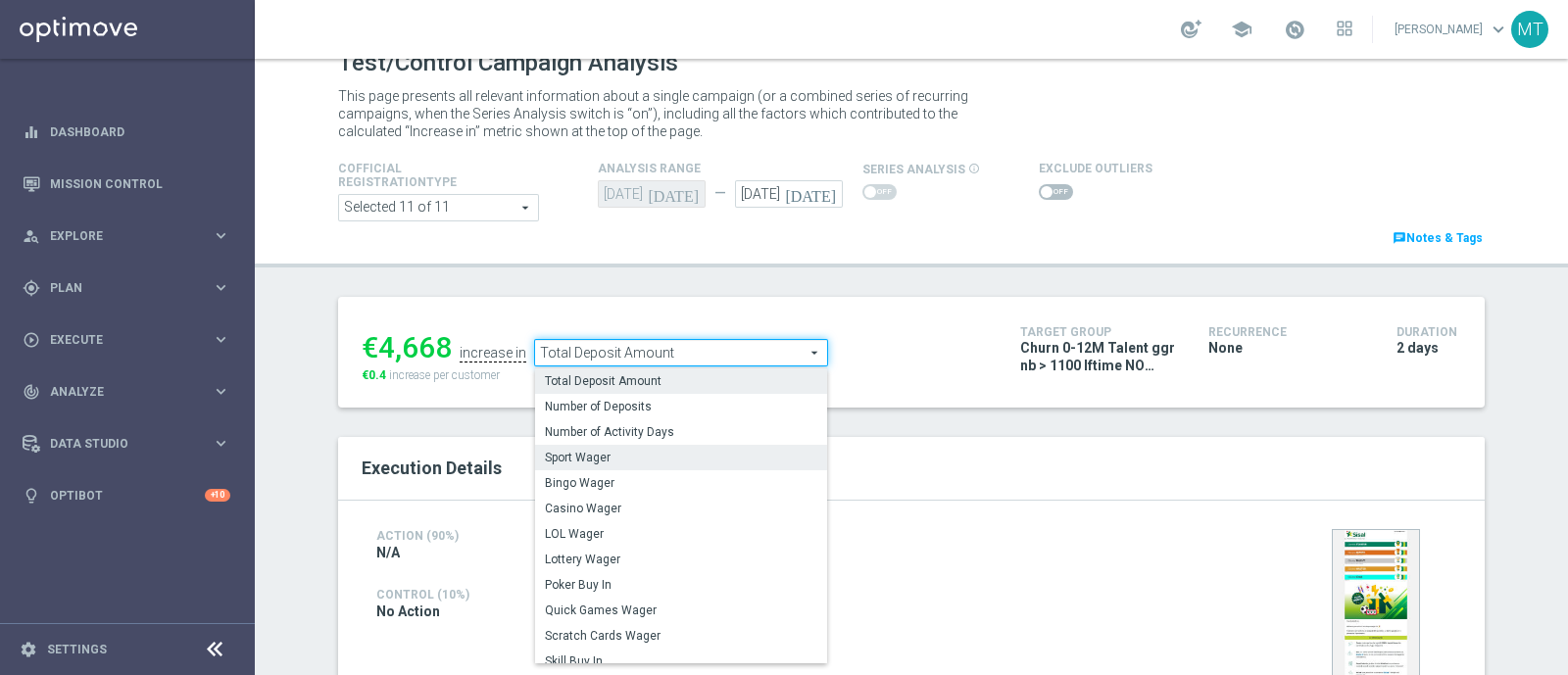
click at [615, 445] on label "Sport Wager" at bounding box center [681, 457] width 292 height 25
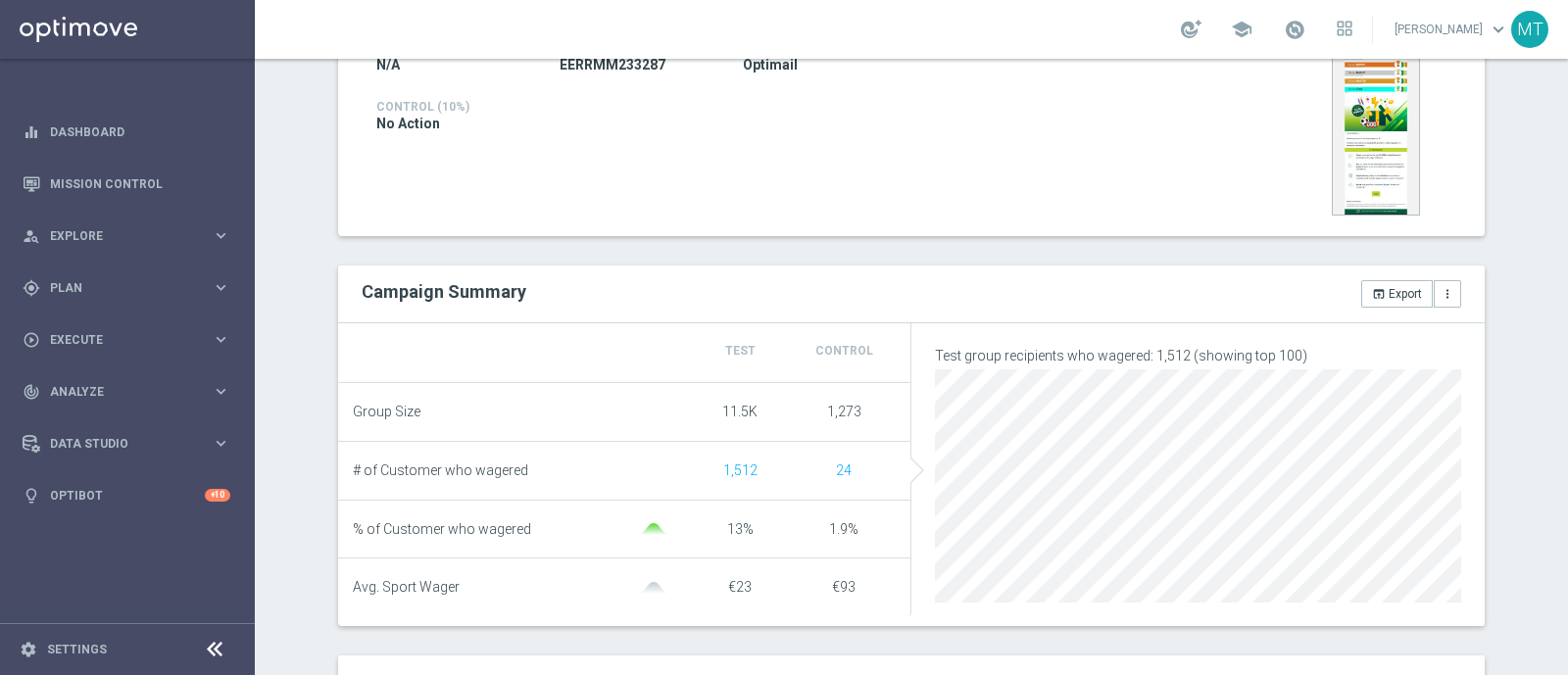
scroll to position [127, 0]
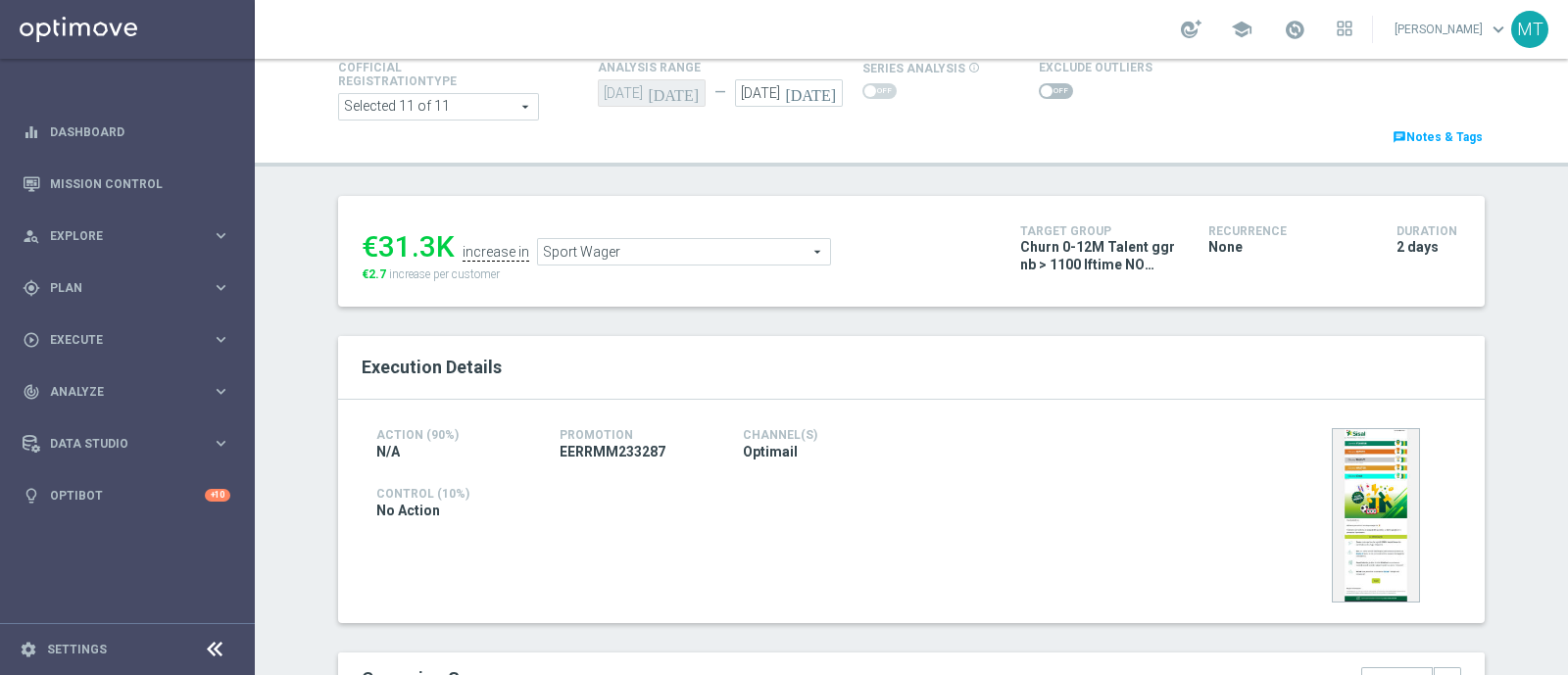
click at [617, 252] on span "Sport Wager" at bounding box center [684, 251] width 292 height 25
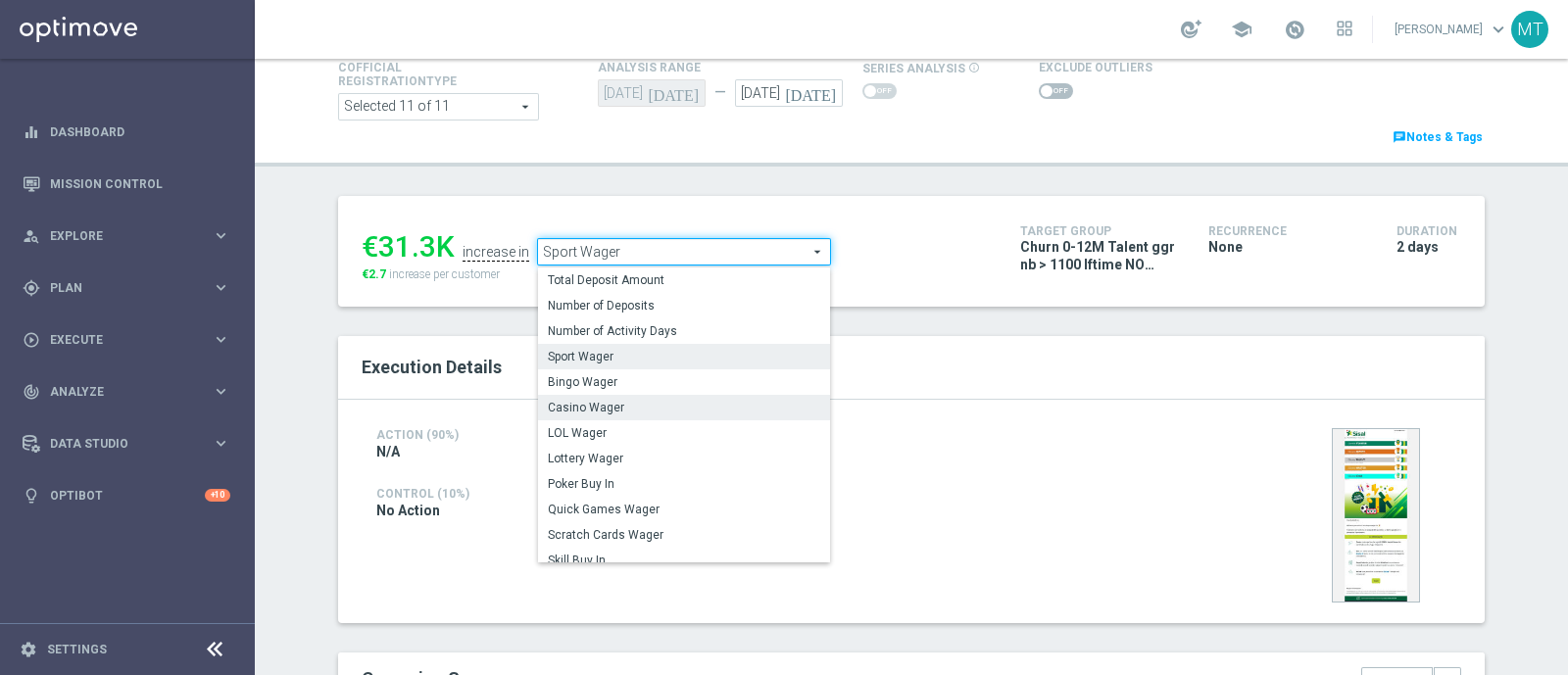
click at [617, 400] on span "Casino Wager" at bounding box center [684, 408] width 272 height 16
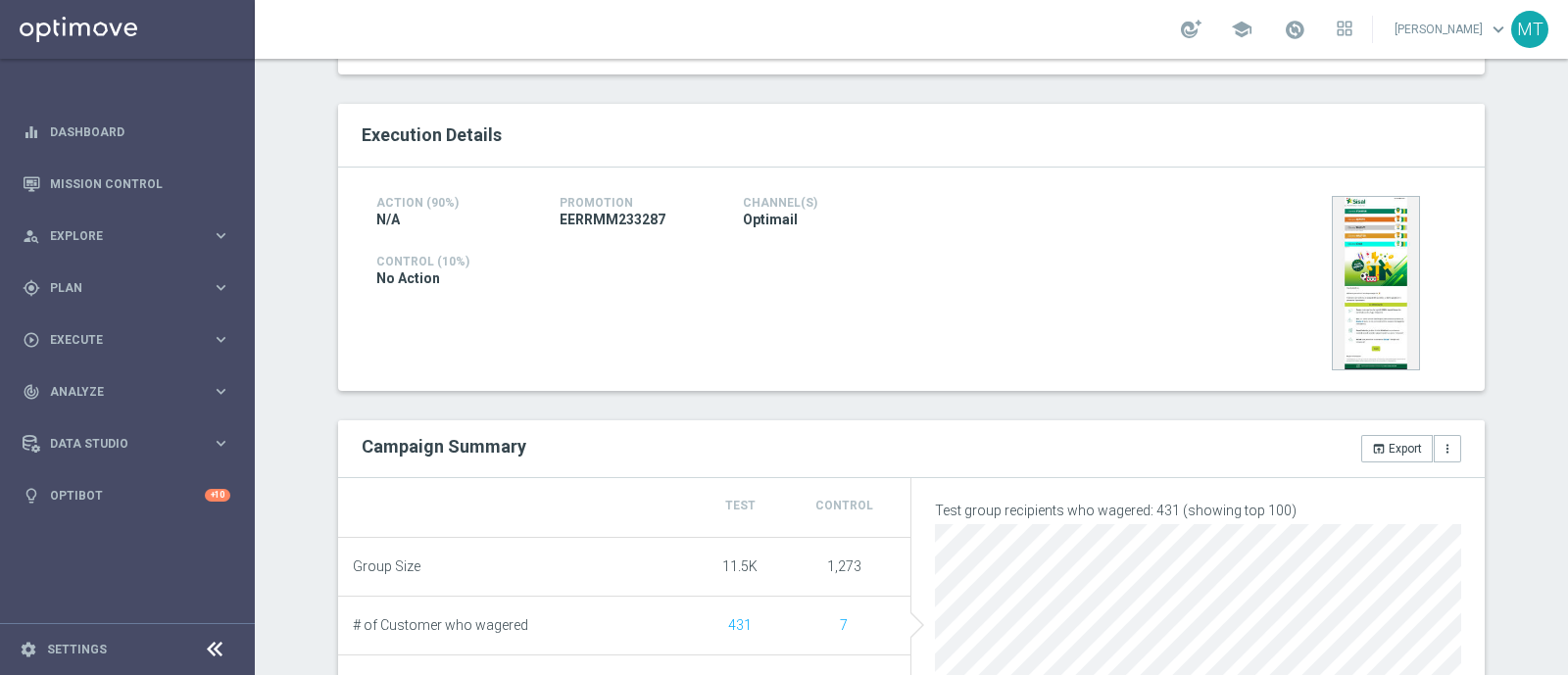
scroll to position [58, 0]
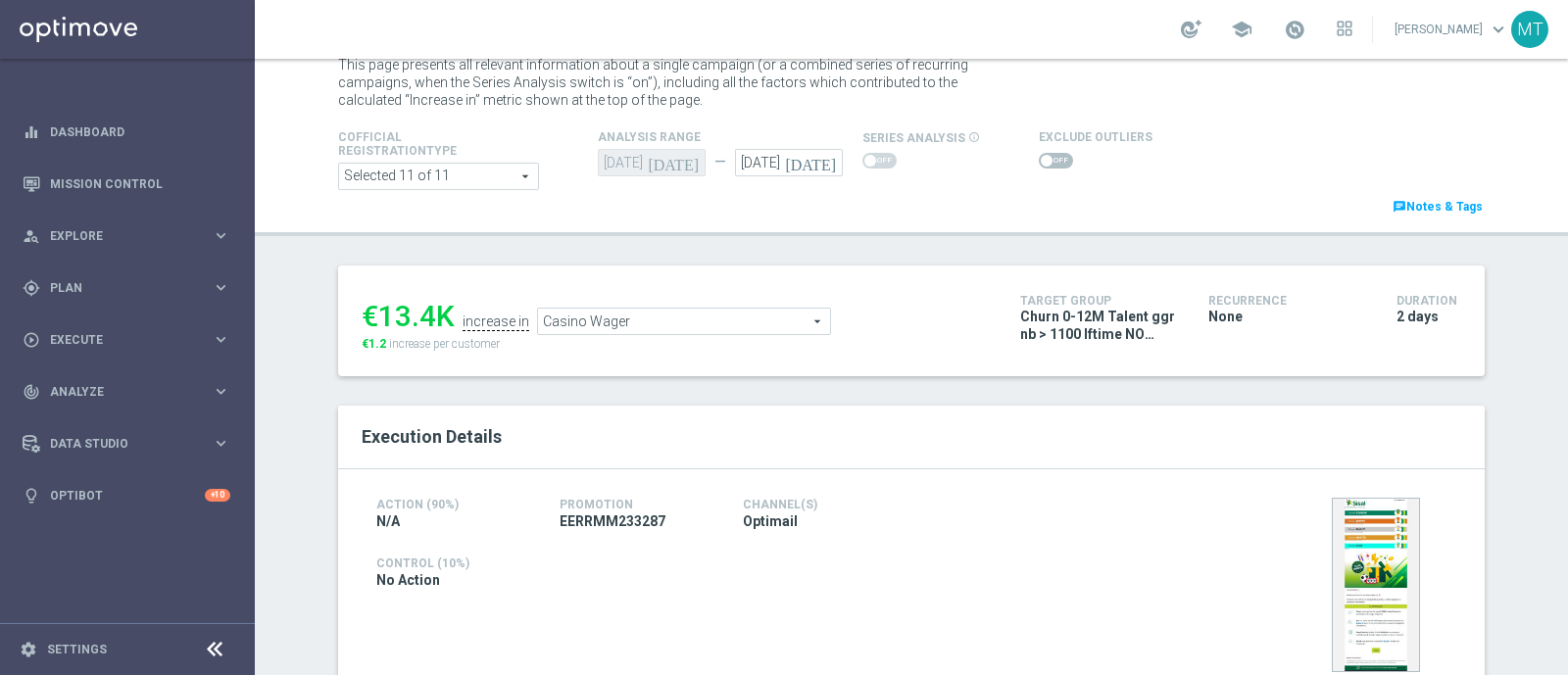
click at [584, 320] on span "Casino Wager" at bounding box center [684, 321] width 292 height 25
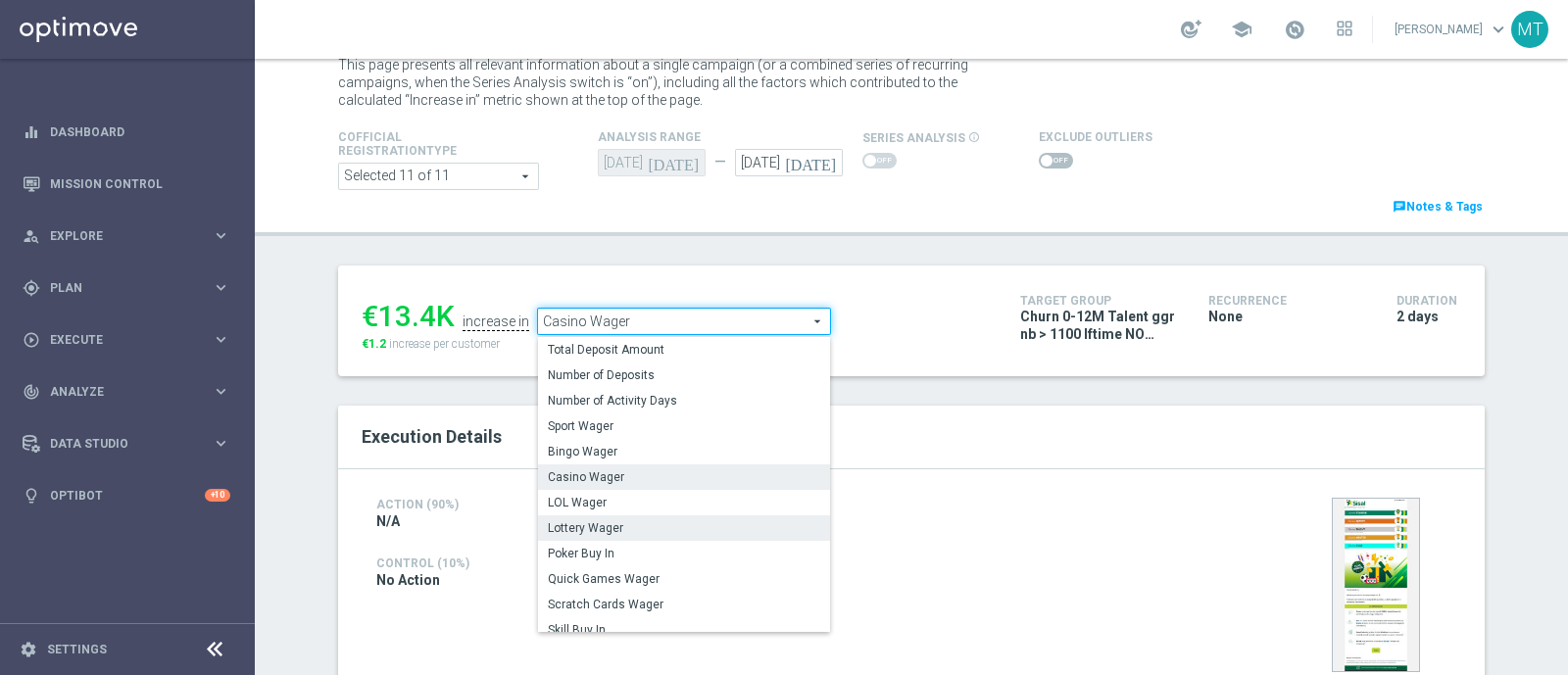
click at [569, 528] on span "Lottery Wager" at bounding box center [684, 528] width 272 height 16
type input "Lottery Wager"
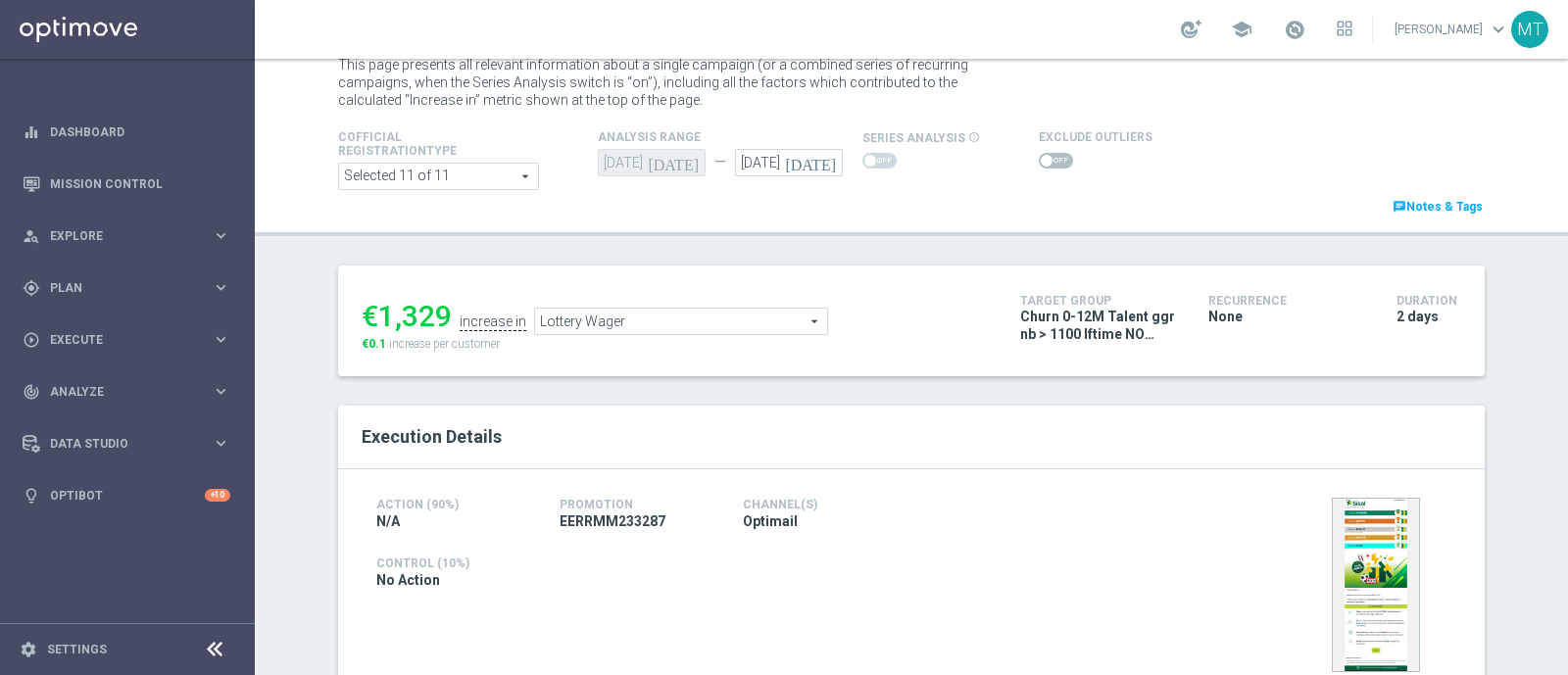
scroll to position [662, 0]
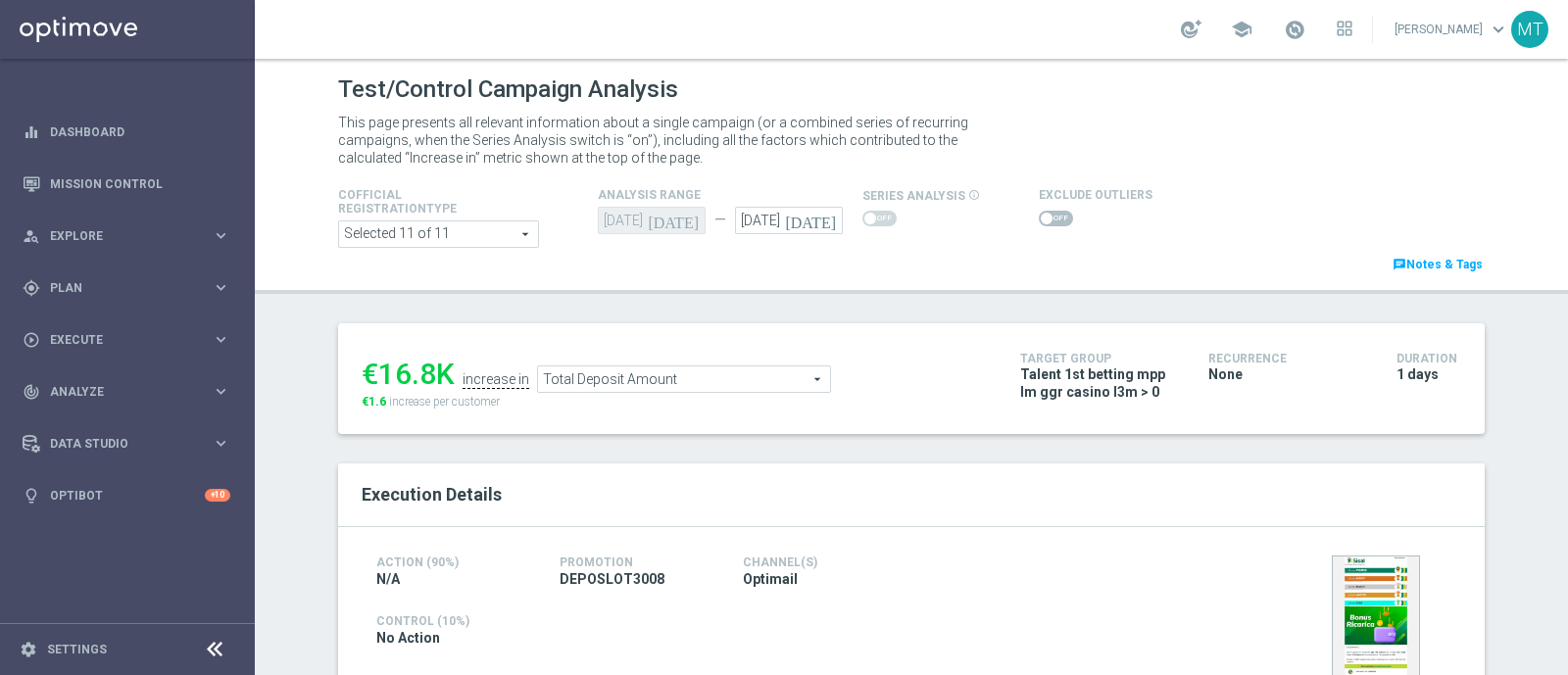
click at [819, 215] on icon "[DATE]" at bounding box center [814, 218] width 58 height 22
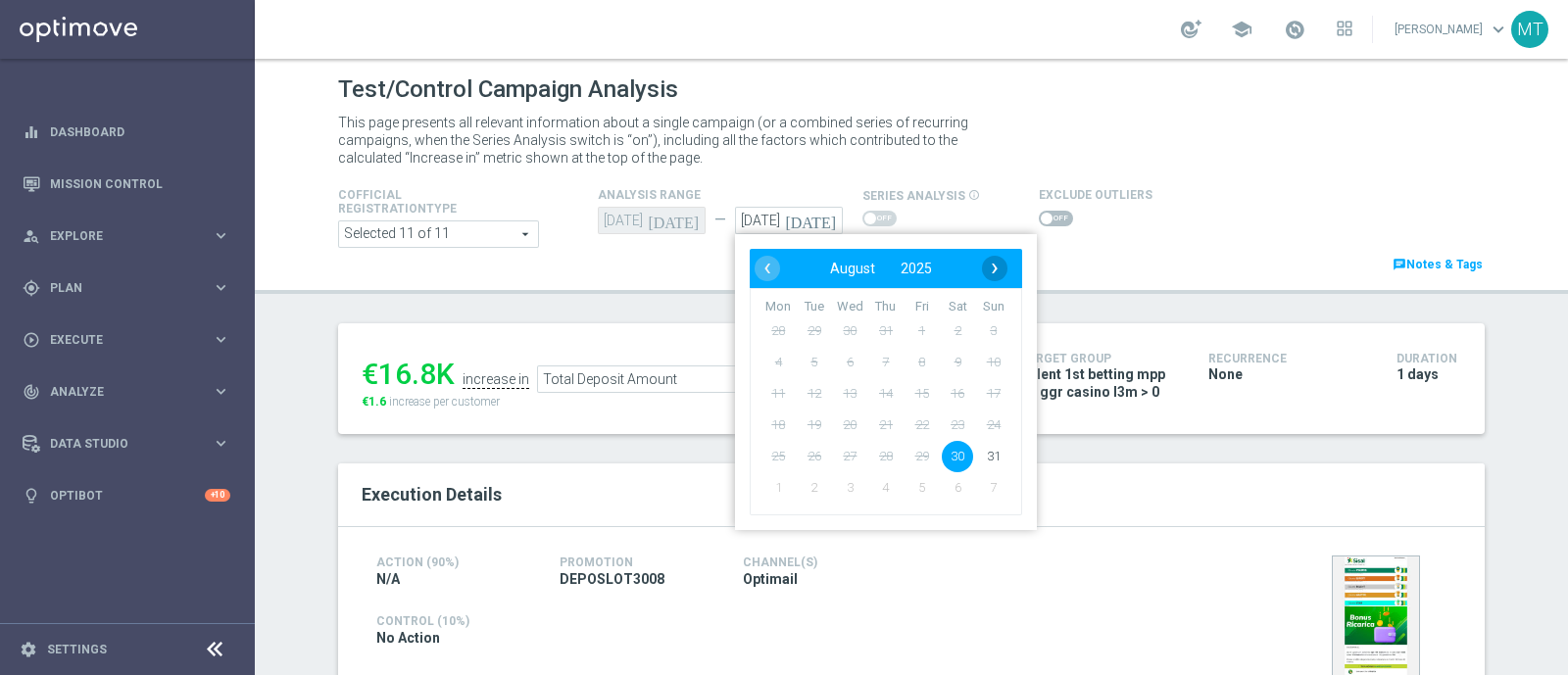
click at [989, 260] on span "›" at bounding box center [994, 268] width 25 height 25
click at [915, 328] on span "5" at bounding box center [922, 331] width 31 height 31
type input "[DATE]"
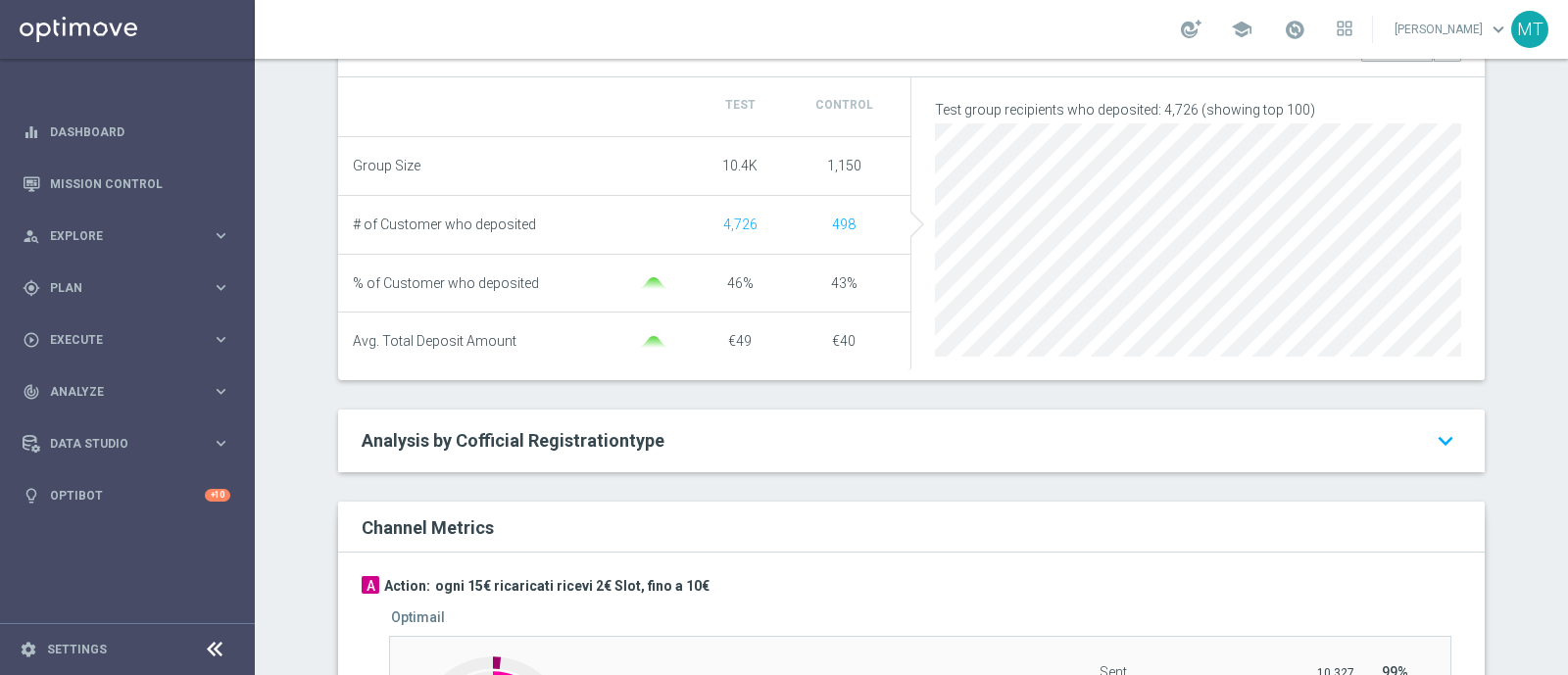
scroll to position [207, 0]
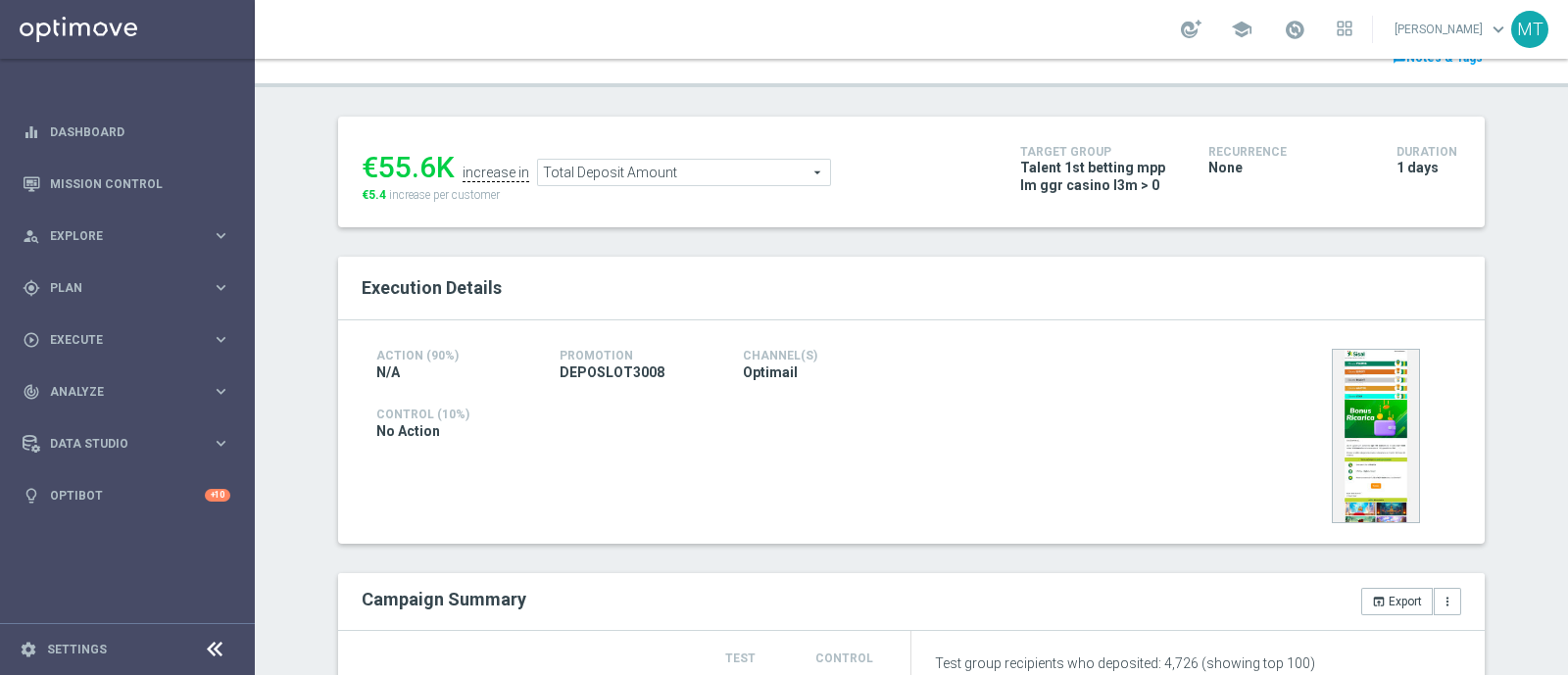
click at [644, 182] on span "Total Deposit Amount" at bounding box center [684, 172] width 292 height 25
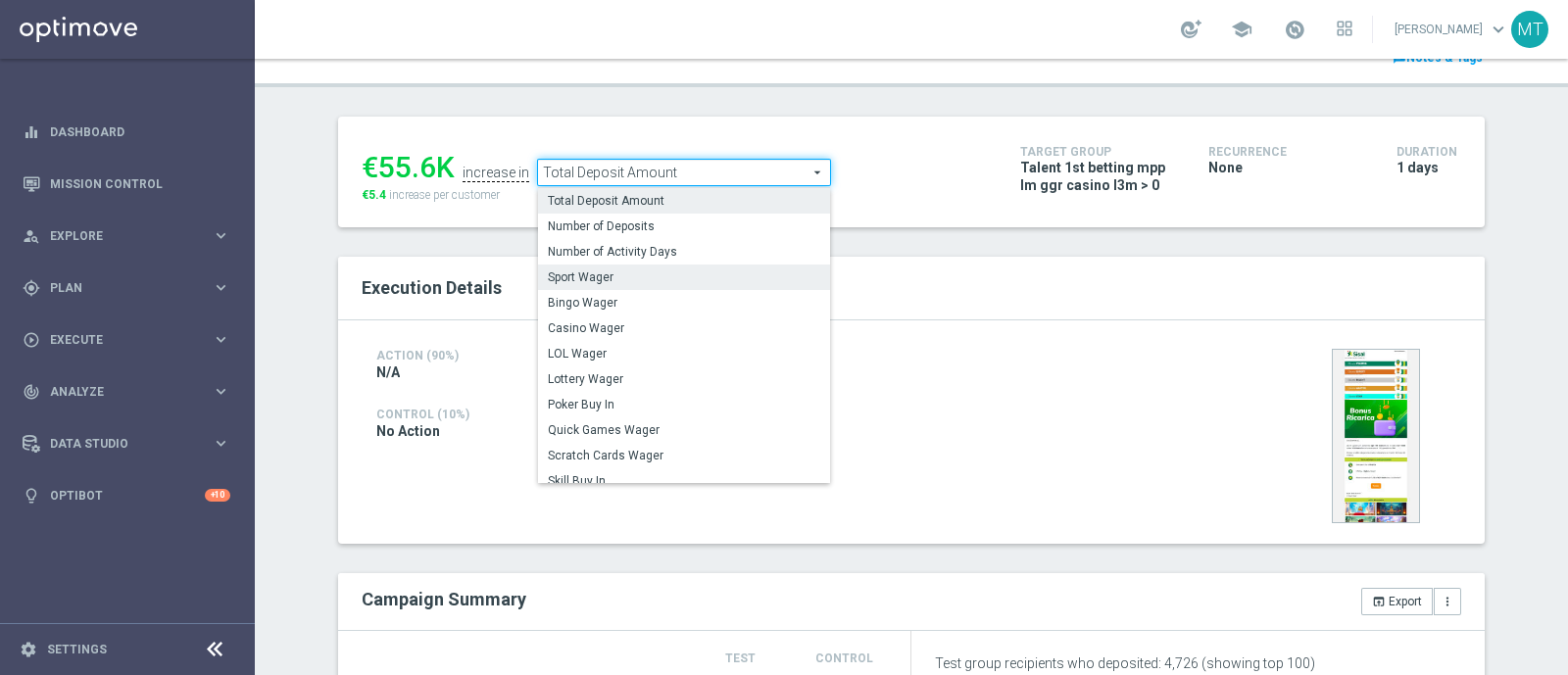
scroll to position [280, 0]
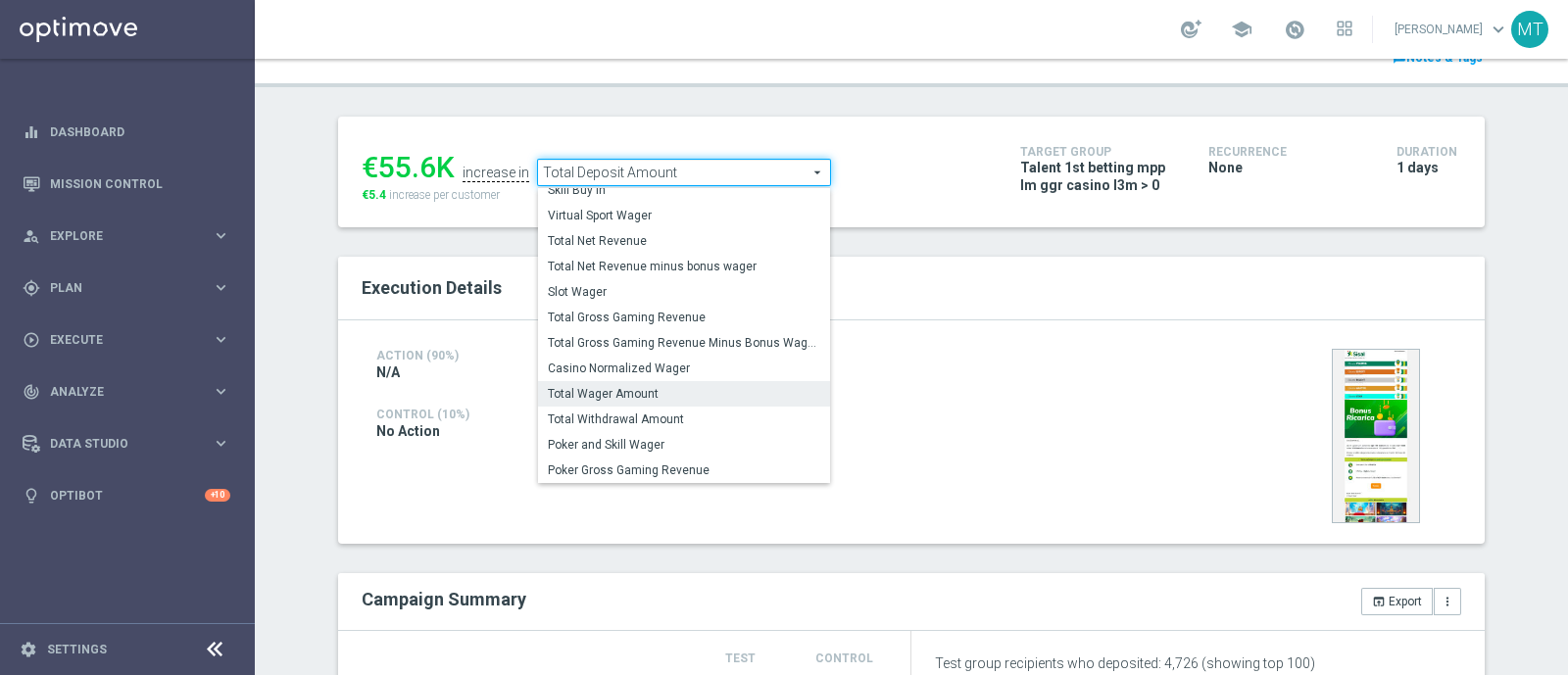
click at [598, 386] on span "Total Wager Amount" at bounding box center [684, 394] width 272 height 16
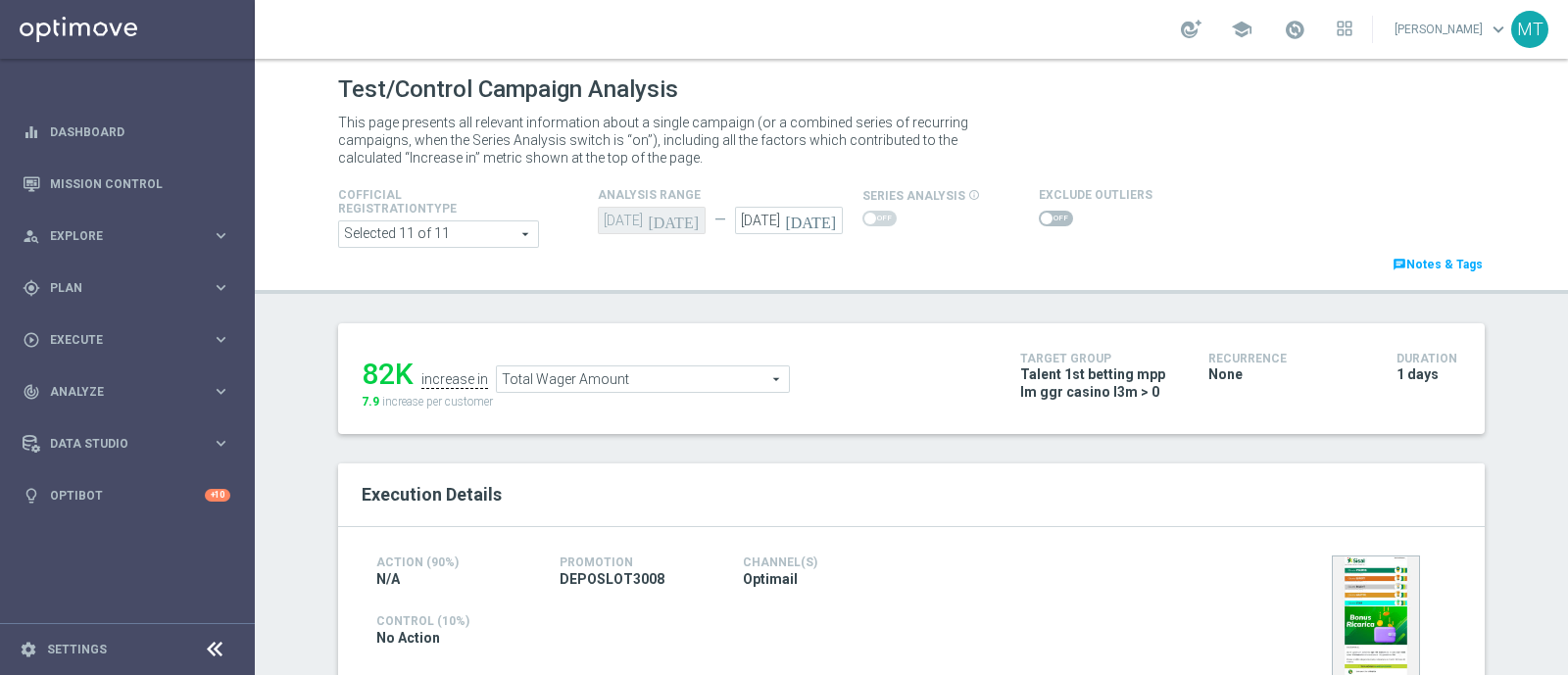
click at [622, 378] on span "Total Wager Amount" at bounding box center [643, 379] width 292 height 25
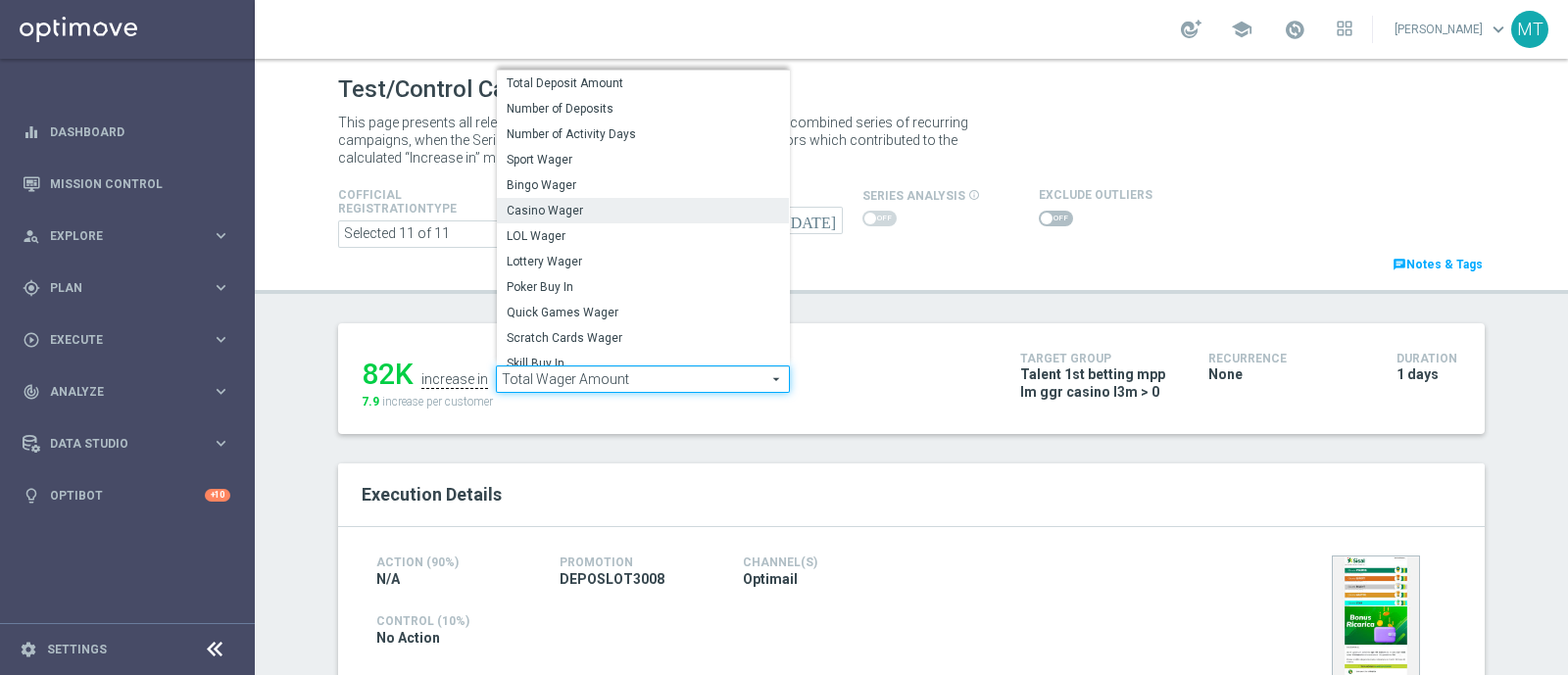
click at [578, 209] on span "Casino Wager" at bounding box center [643, 211] width 272 height 16
type input "Casino Wager"
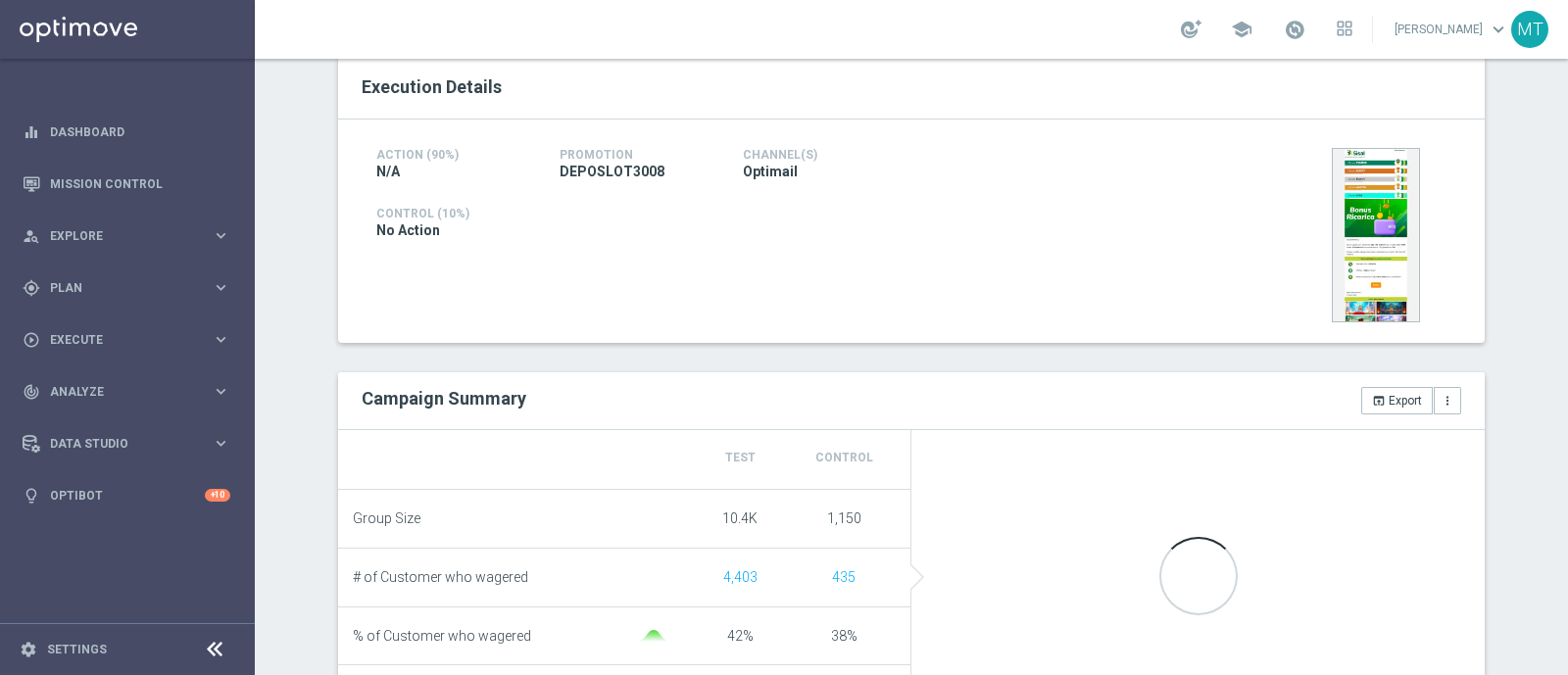
scroll to position [583, 0]
